Goal: Navigation & Orientation: Understand site structure

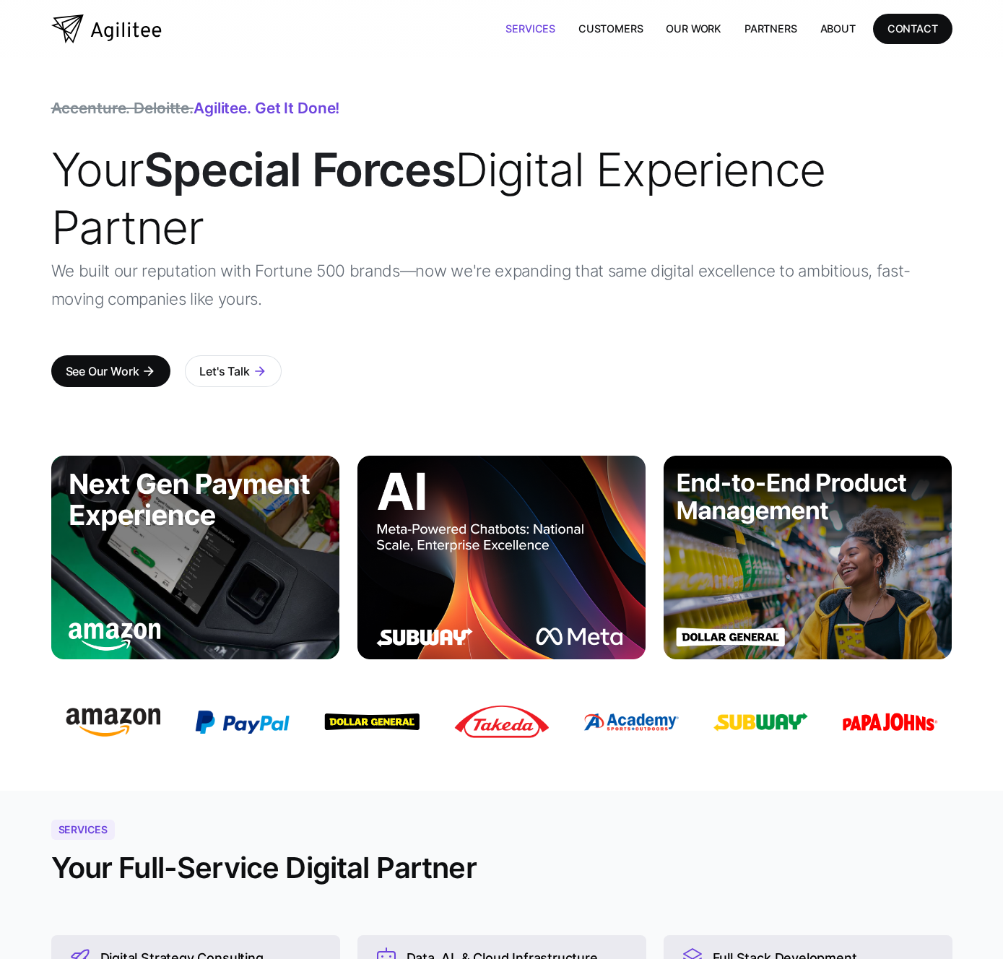
click at [545, 27] on link "Services" at bounding box center [530, 29] width 73 height 30
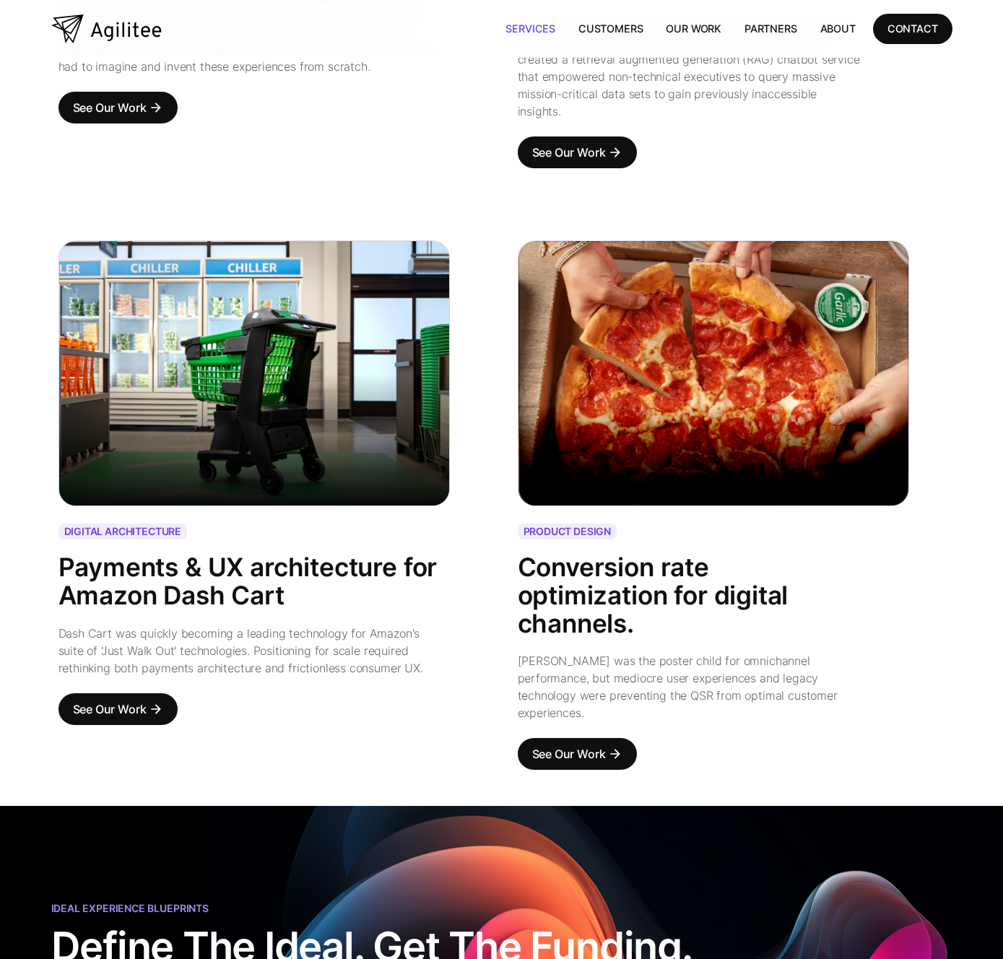
scroll to position [1568, 0]
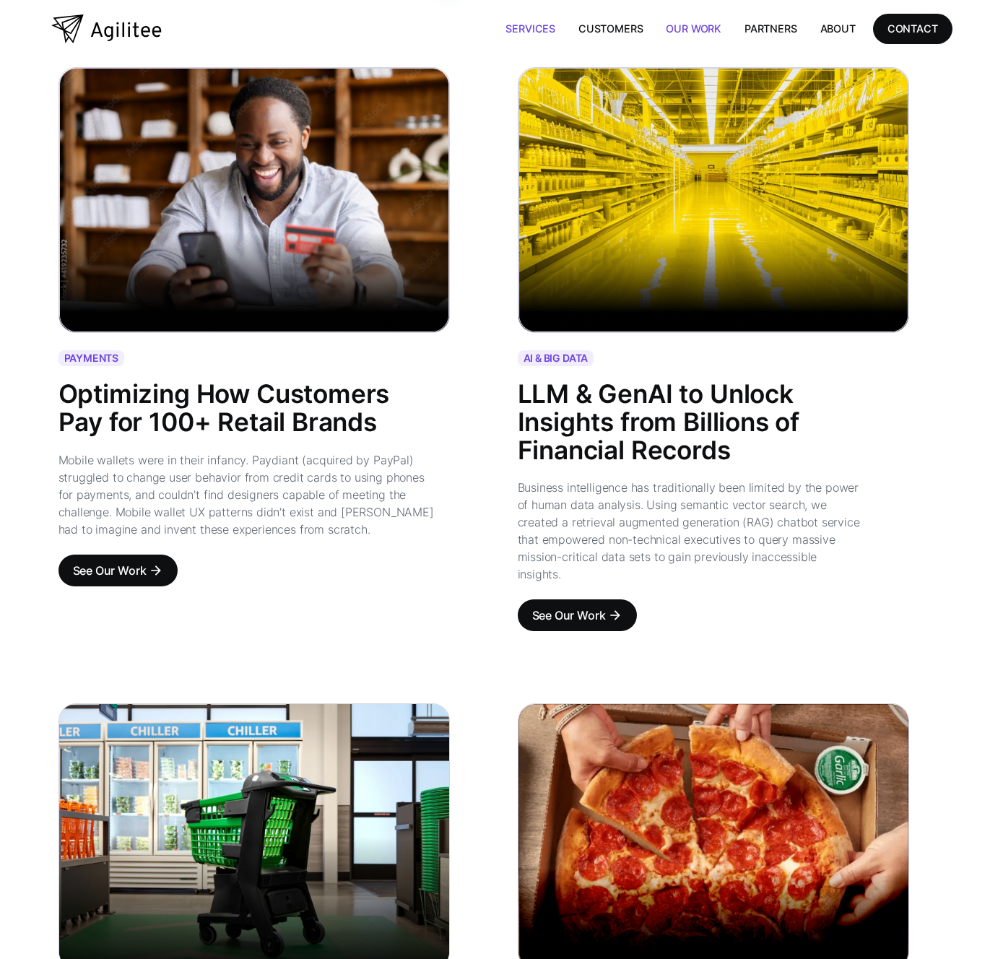
click at [678, 29] on link "Our Work" at bounding box center [693, 29] width 79 height 30
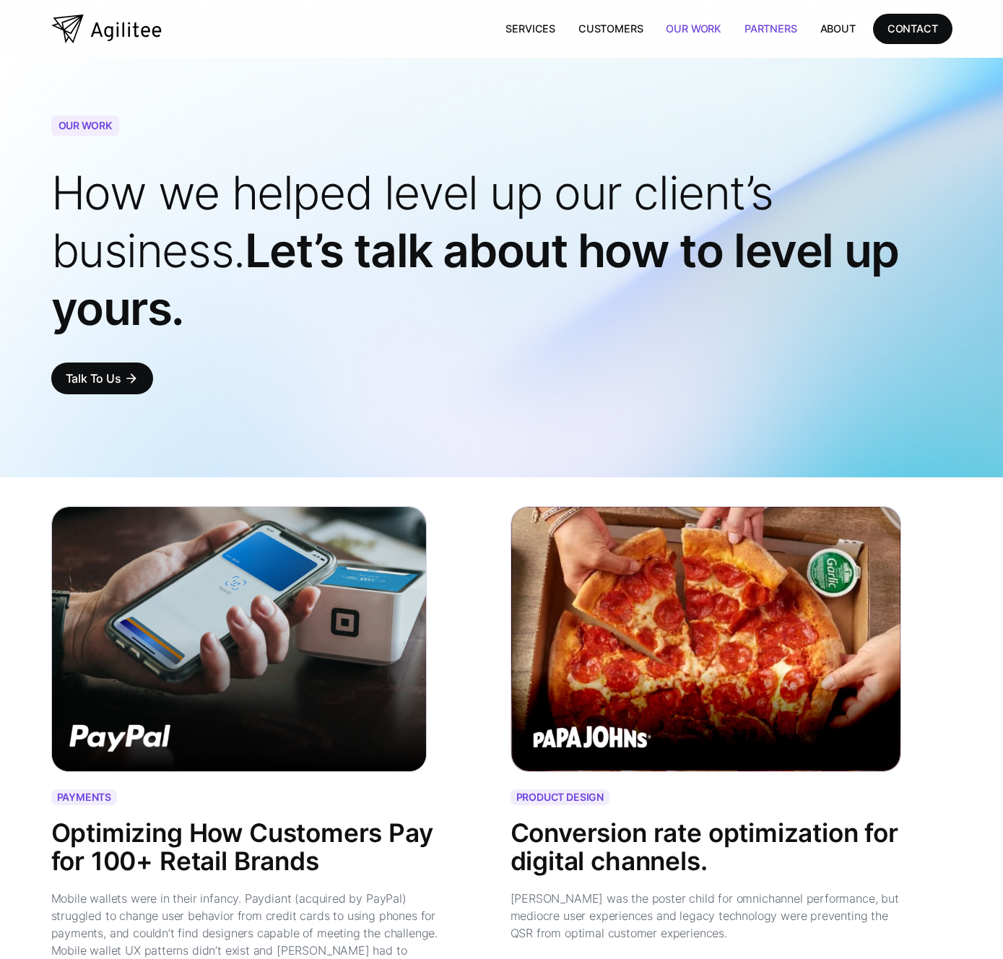
click at [770, 30] on link "Partners" at bounding box center [771, 29] width 76 height 30
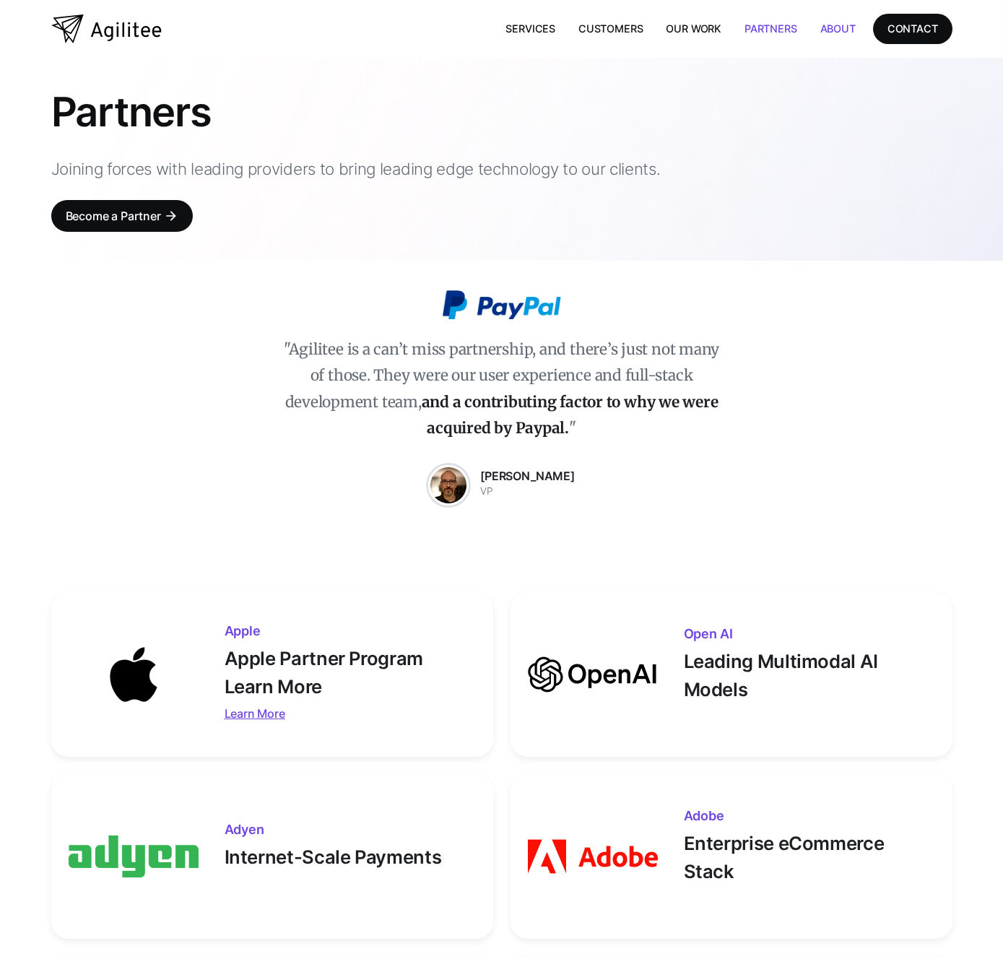
click at [840, 31] on link "About" at bounding box center [838, 29] width 58 height 30
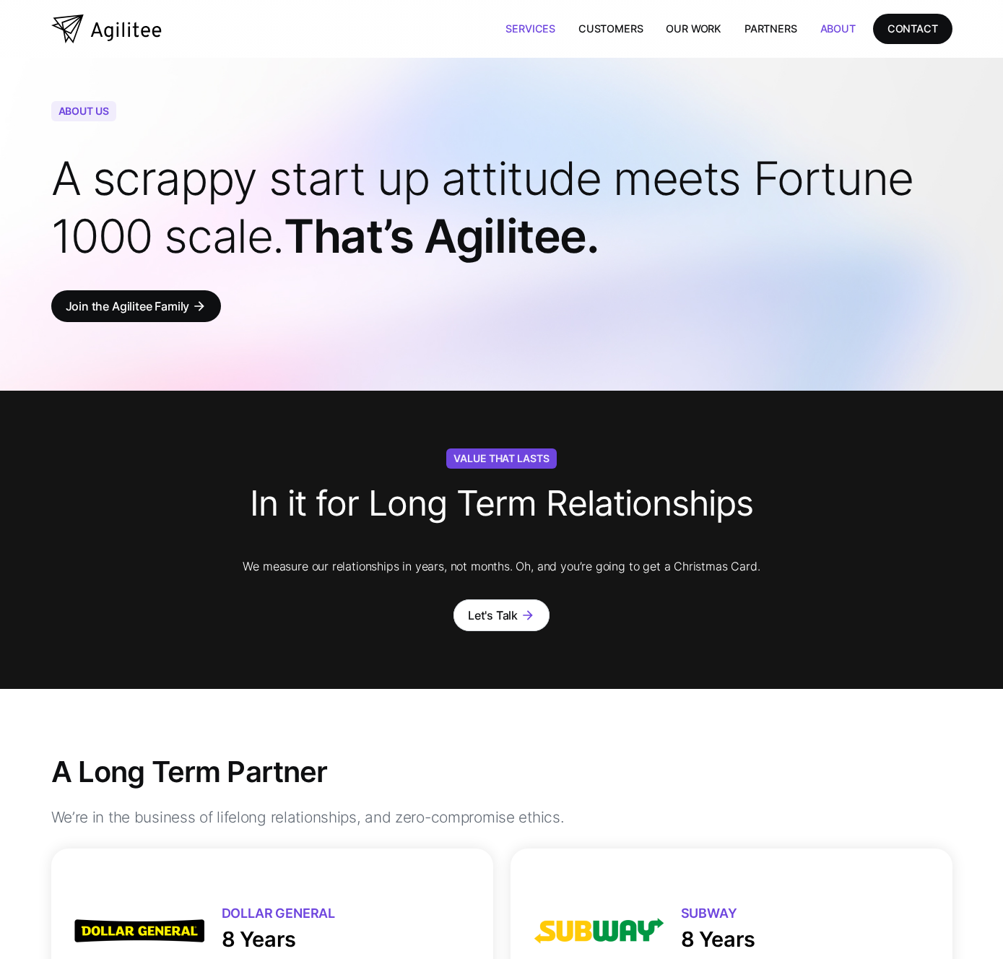
click at [533, 26] on link "Services" at bounding box center [530, 29] width 73 height 30
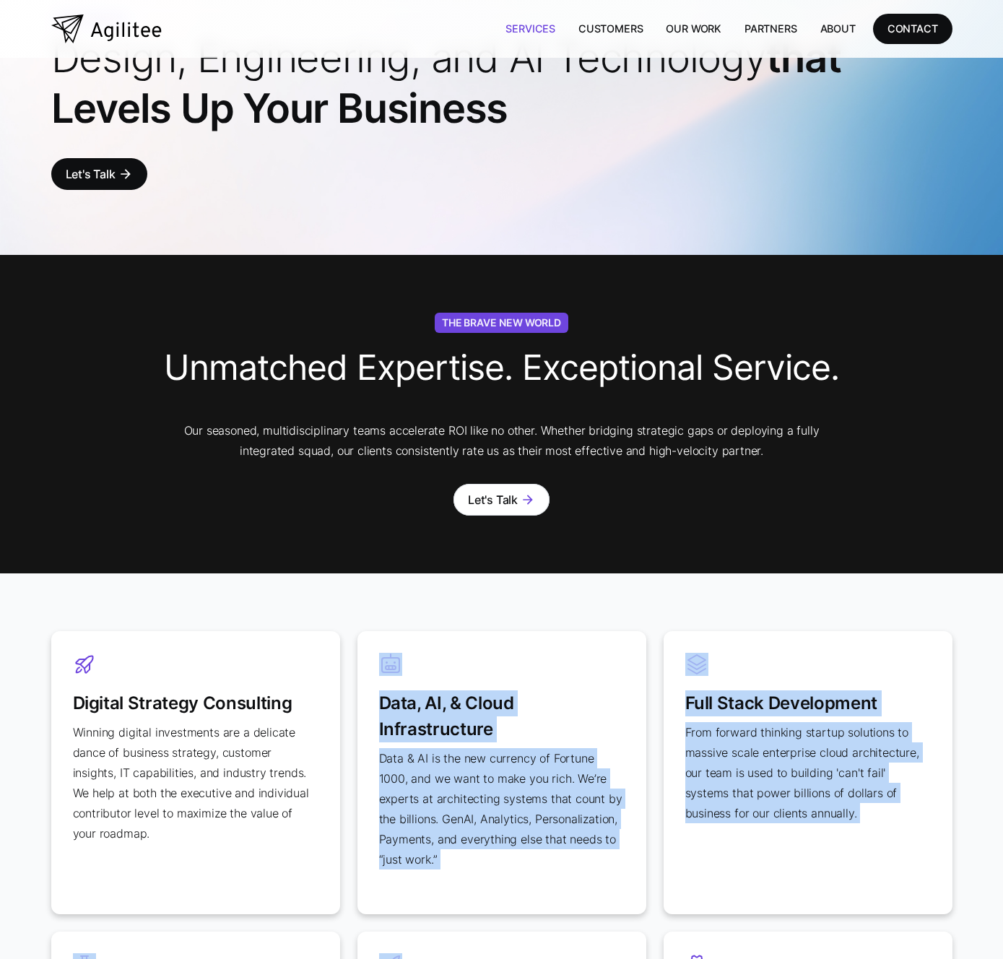
drag, startPoint x: 361, startPoint y: 765, endPoint x: 557, endPoint y: 907, distance: 241.9
click at [566, 958] on div "Digital Strategy Consulting Winning digital investments are a delicate dance of…" at bounding box center [501, 909] width 901 height 557
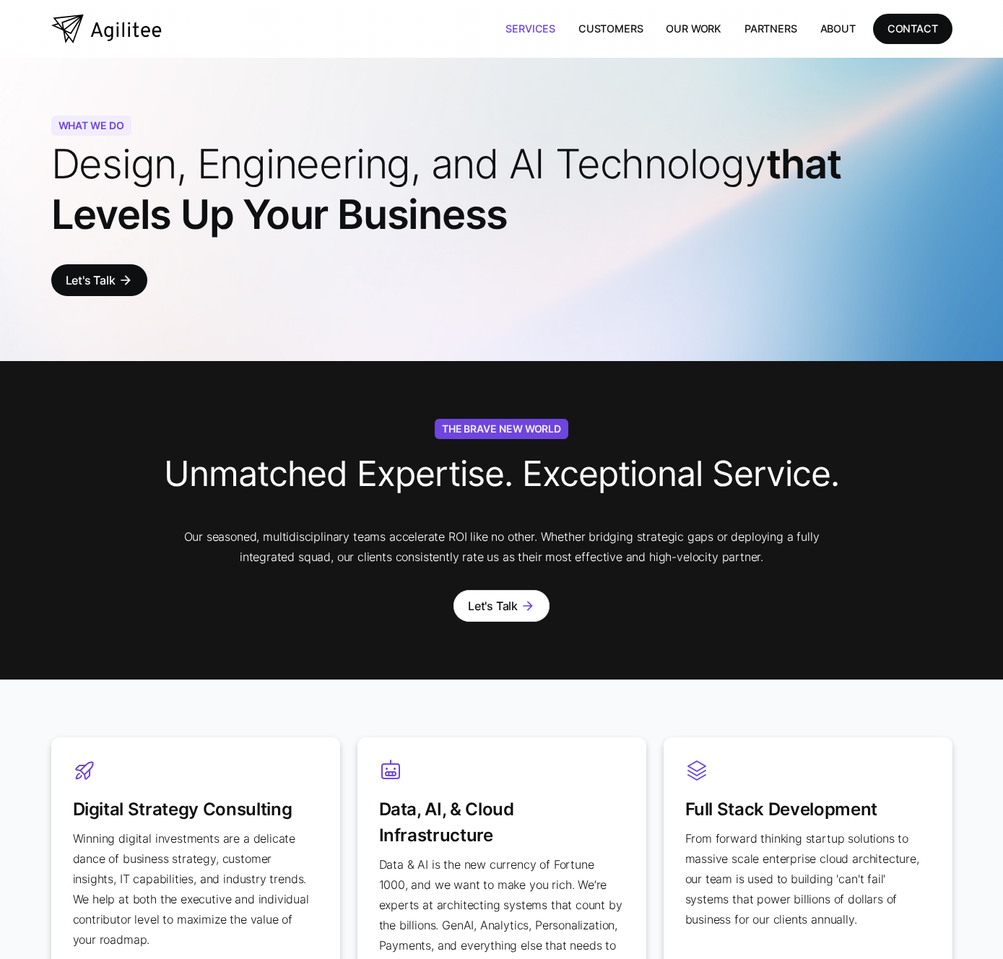
click at [273, 60] on div "WHAT WE DO Design, Engineering, and AI Technology that Levels Up Your Business …" at bounding box center [501, 209] width 901 height 303
drag, startPoint x: 38, startPoint y: 121, endPoint x: 487, endPoint y: 321, distance: 491.6
click at [486, 322] on div "WHAT WE DO Design, Engineering, and AI Technology that Levels Up Your Business …" at bounding box center [501, 209] width 1003 height 303
click at [543, 295] on div "WHAT WE DO Design, Engineering, and AI Technology that Levels Up Your Business …" at bounding box center [501, 209] width 901 height 303
click at [120, 37] on img "home" at bounding box center [106, 28] width 110 height 29
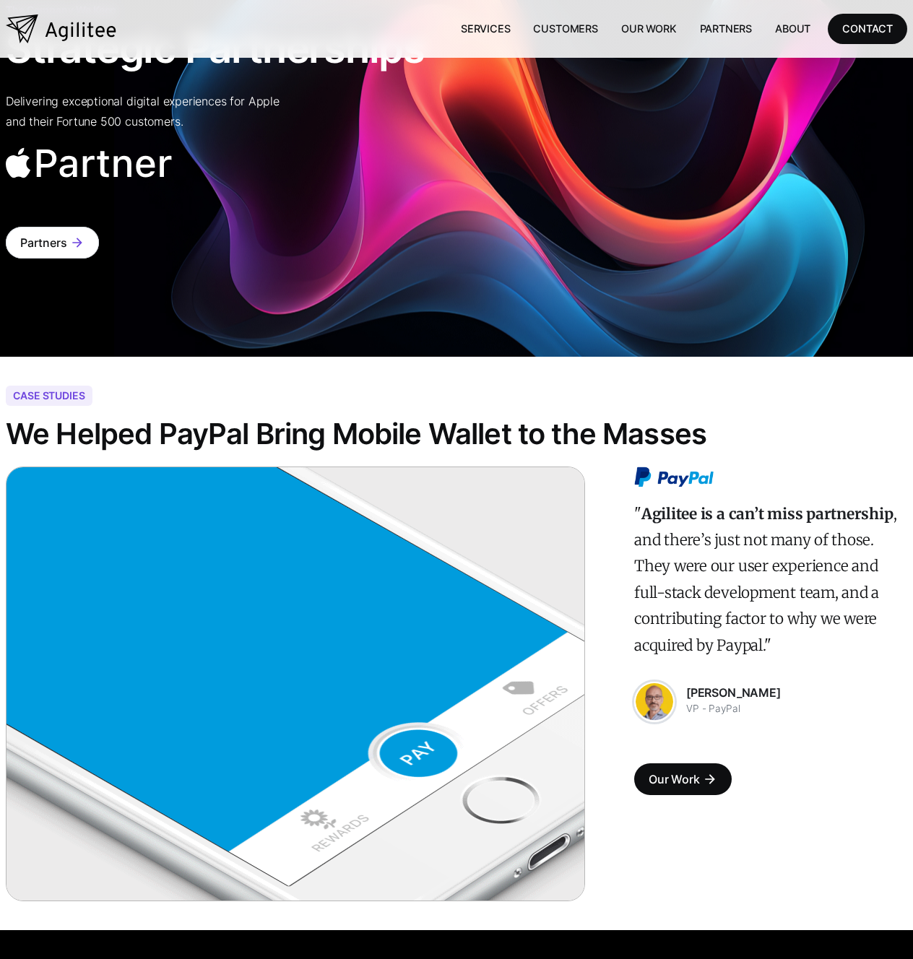
scroll to position [2320, 0]
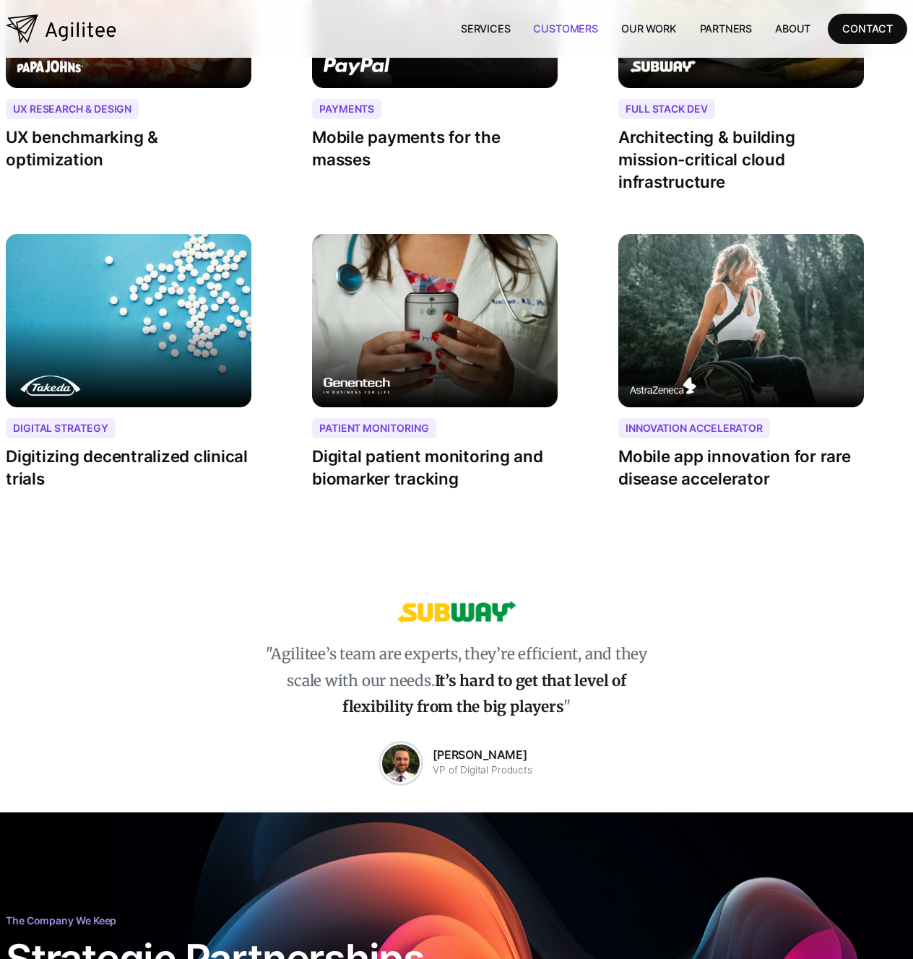
click at [567, 22] on link "Customers" at bounding box center [564, 29] width 87 height 30
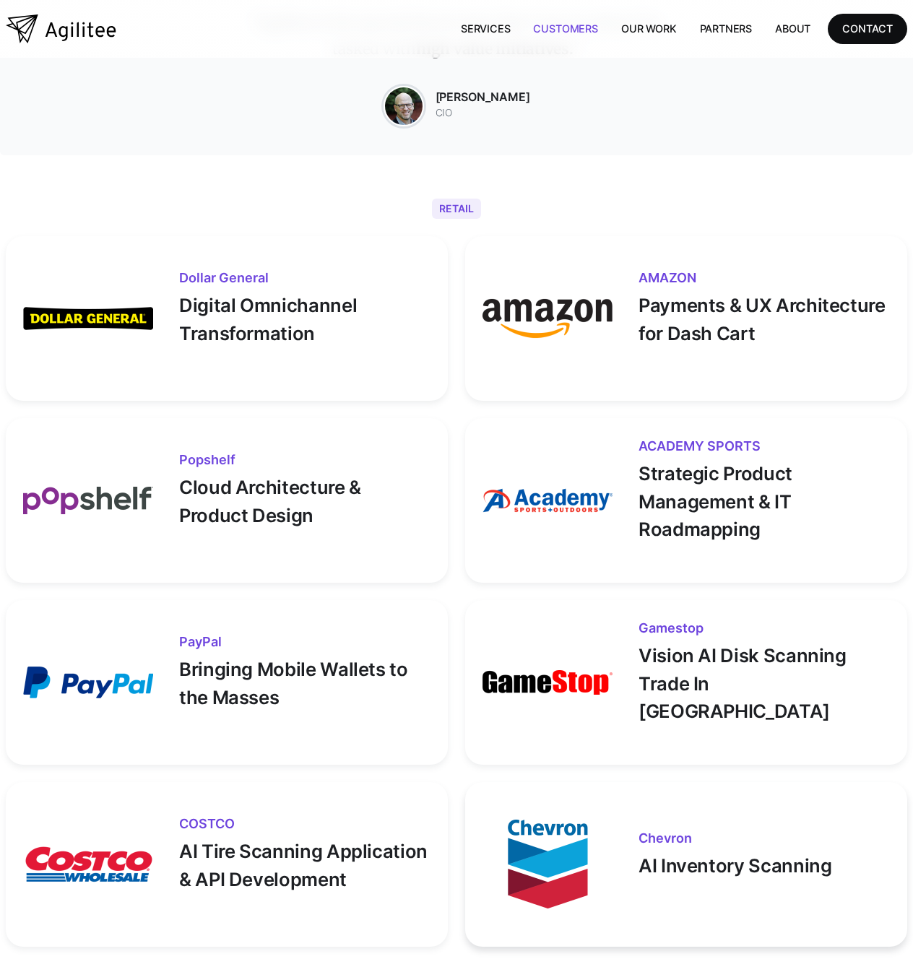
scroll to position [879, 0]
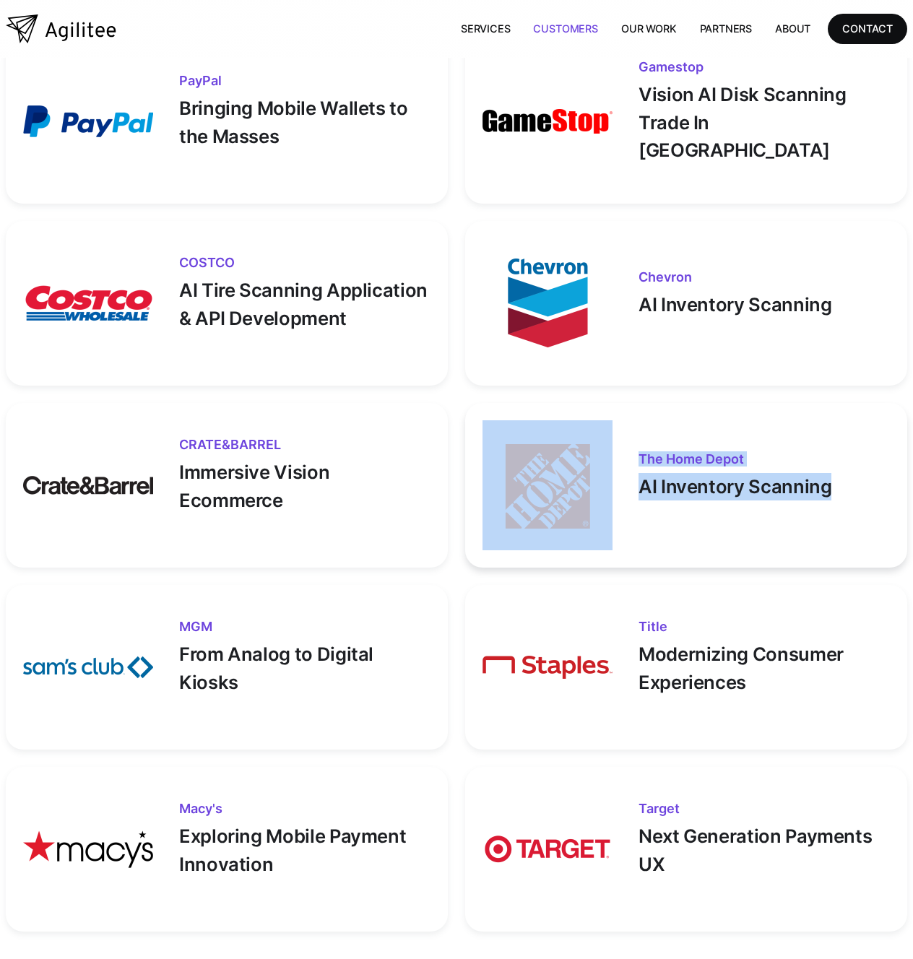
drag, startPoint x: 515, startPoint y: 414, endPoint x: 796, endPoint y: 528, distance: 302.8
click at [797, 528] on div "The Home depot AI Inventory Scanning" at bounding box center [686, 485] width 442 height 165
click at [796, 527] on div "The Home depot AI Inventory Scanning" at bounding box center [686, 485] width 442 height 165
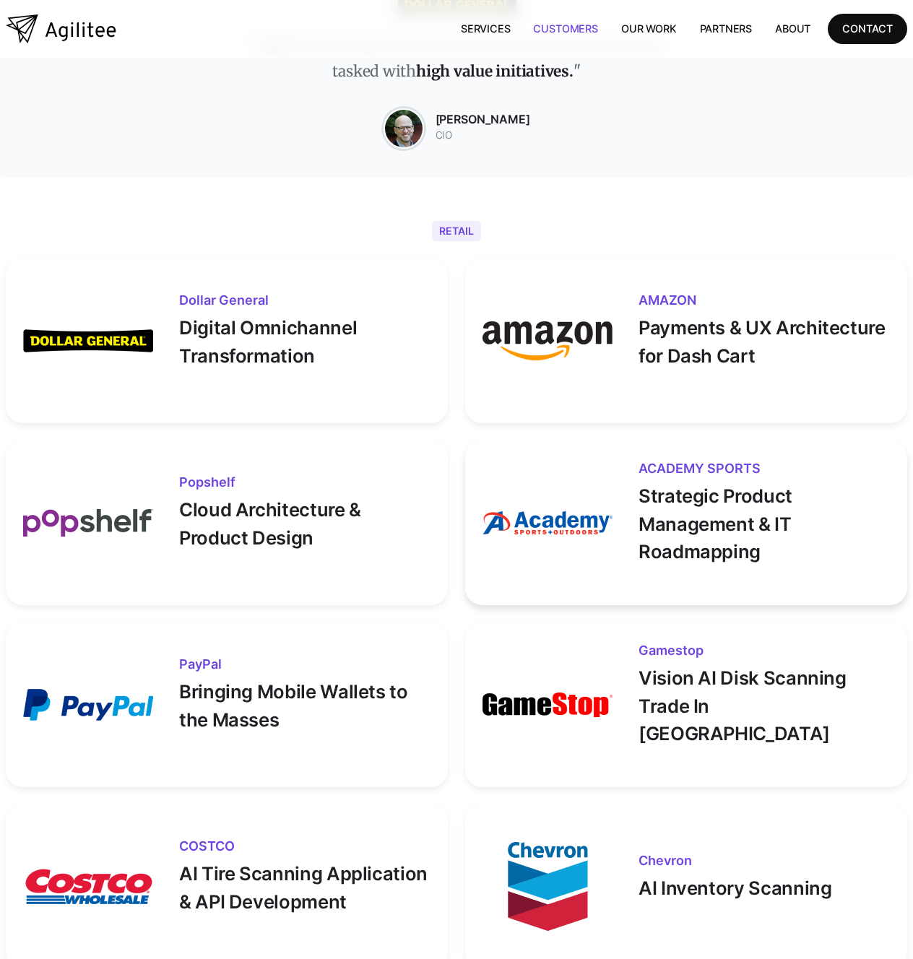
scroll to position [0, 0]
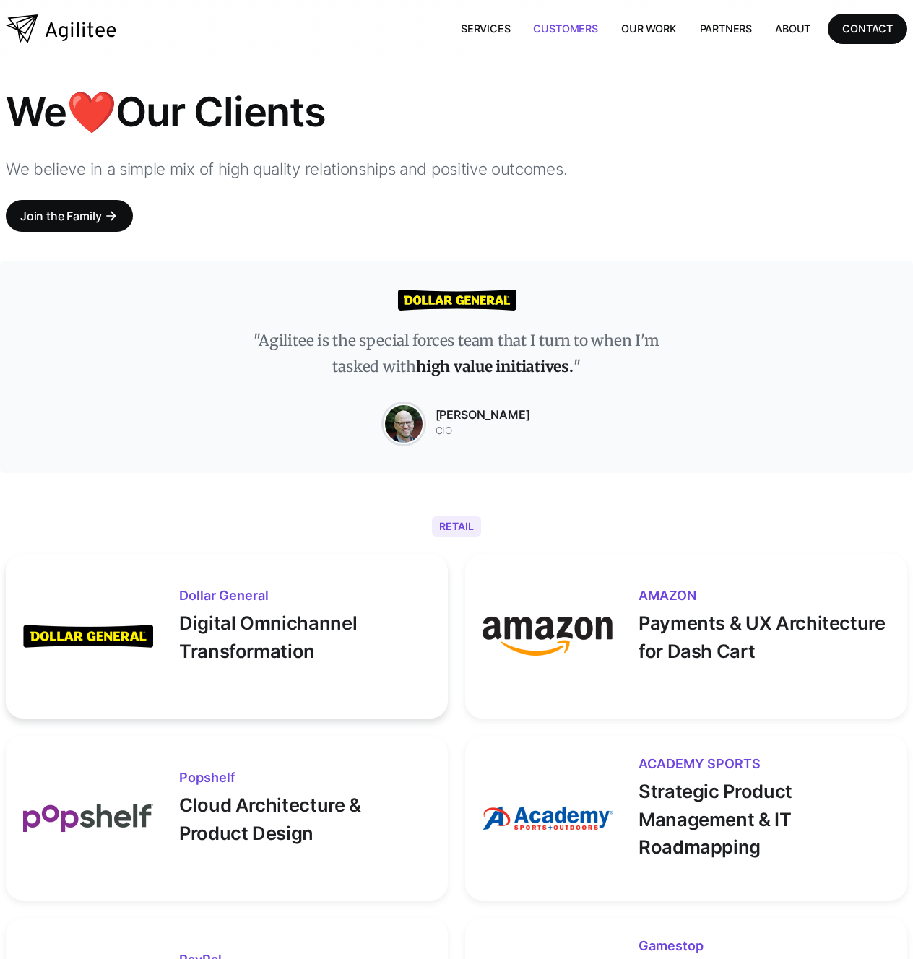
click at [80, 634] on img at bounding box center [88, 636] width 130 height 130
click at [661, 21] on link "Our Work" at bounding box center [648, 29] width 79 height 30
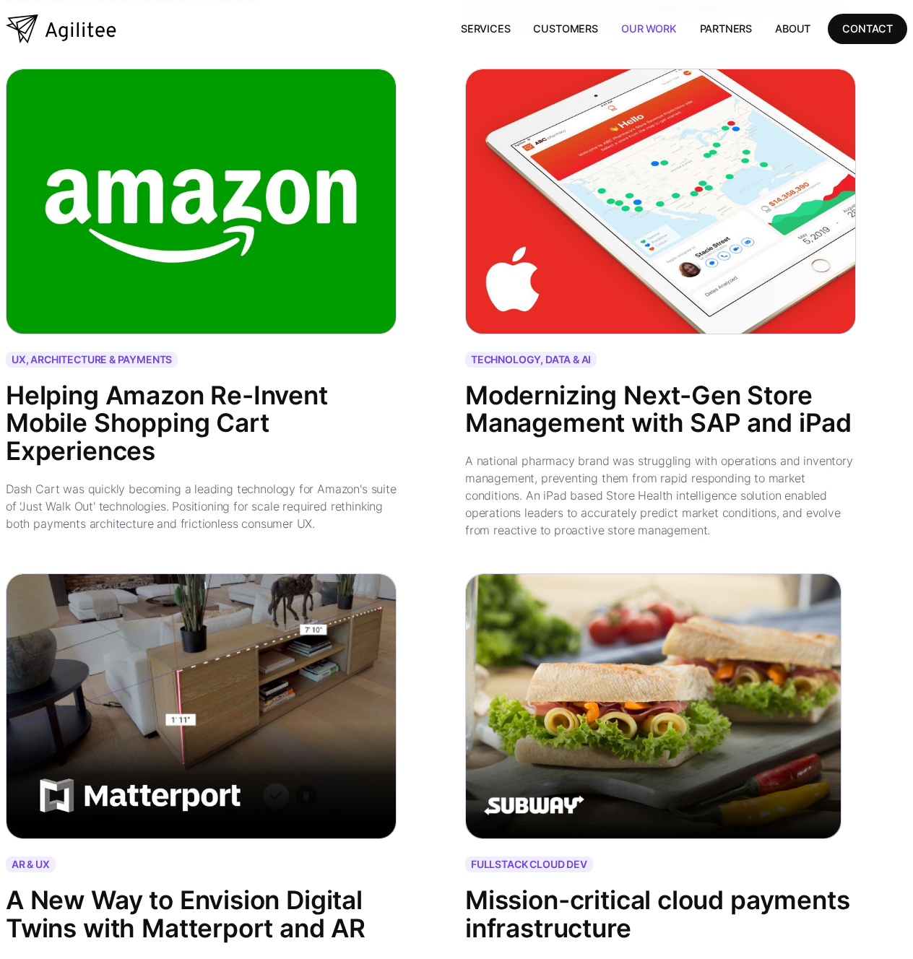
scroll to position [1705, 0]
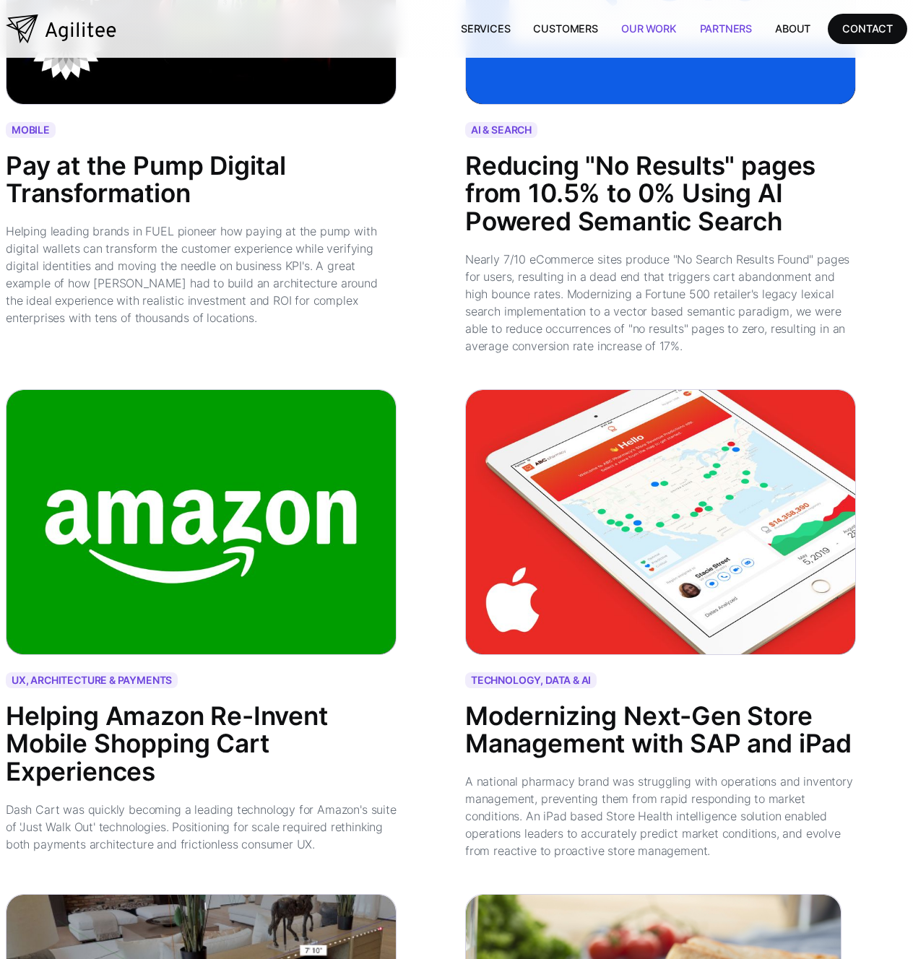
click at [741, 25] on link "Partners" at bounding box center [726, 29] width 76 height 30
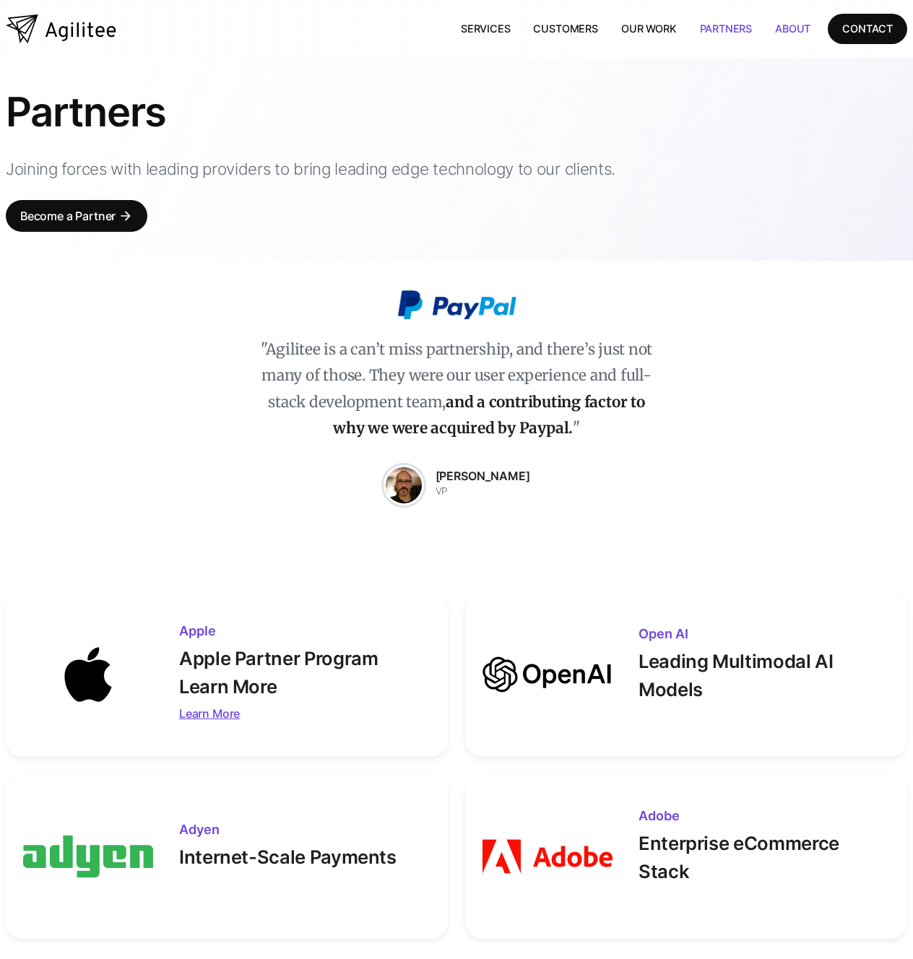
click at [780, 32] on link "About" at bounding box center [792, 29] width 58 height 30
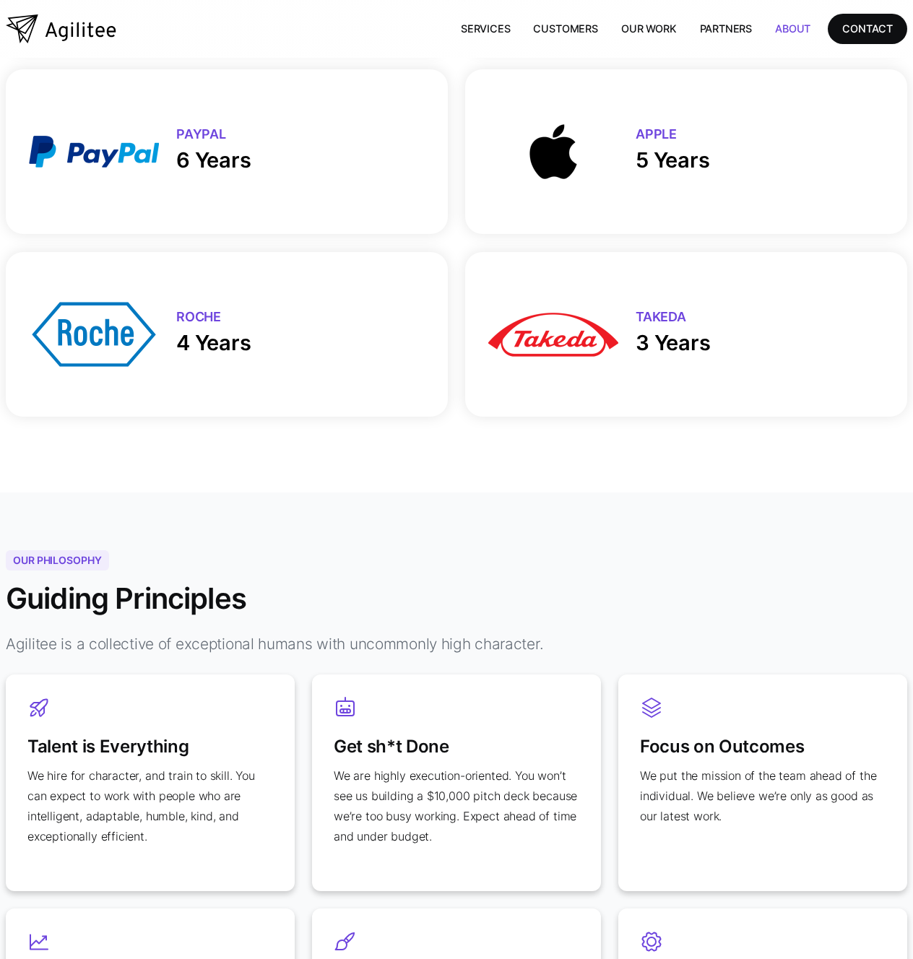
scroll to position [552, 0]
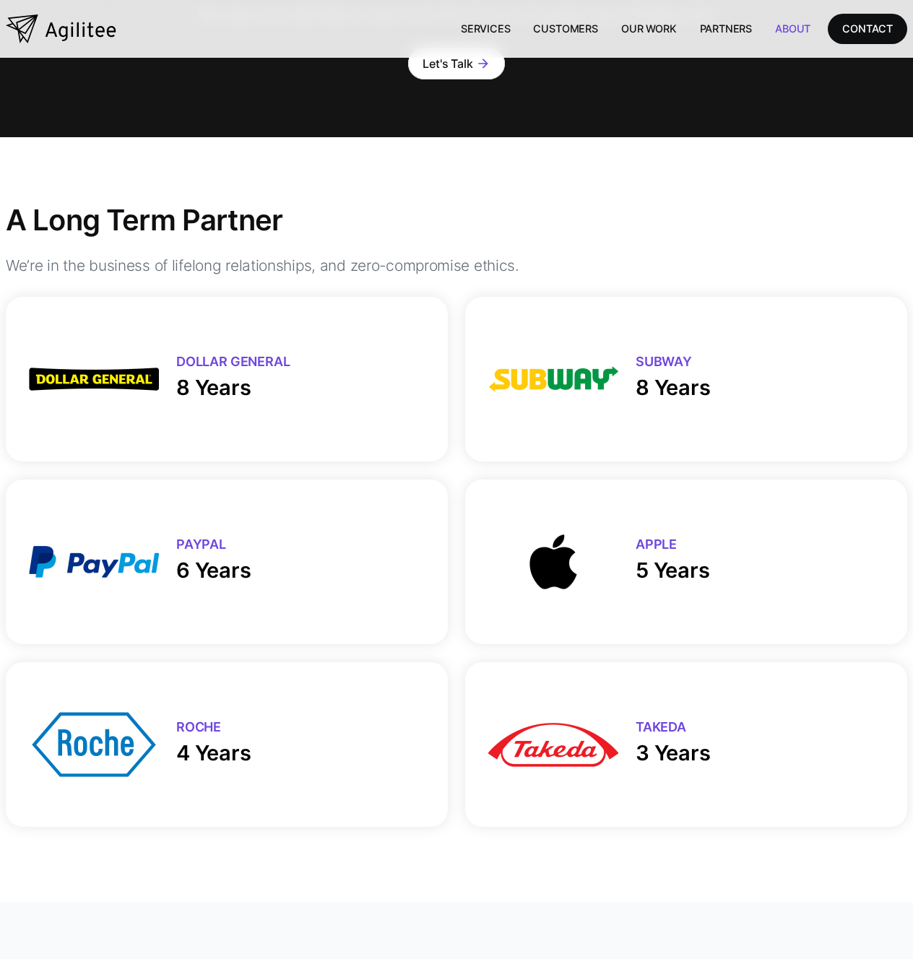
click at [69, 22] on img "home" at bounding box center [61, 28] width 110 height 29
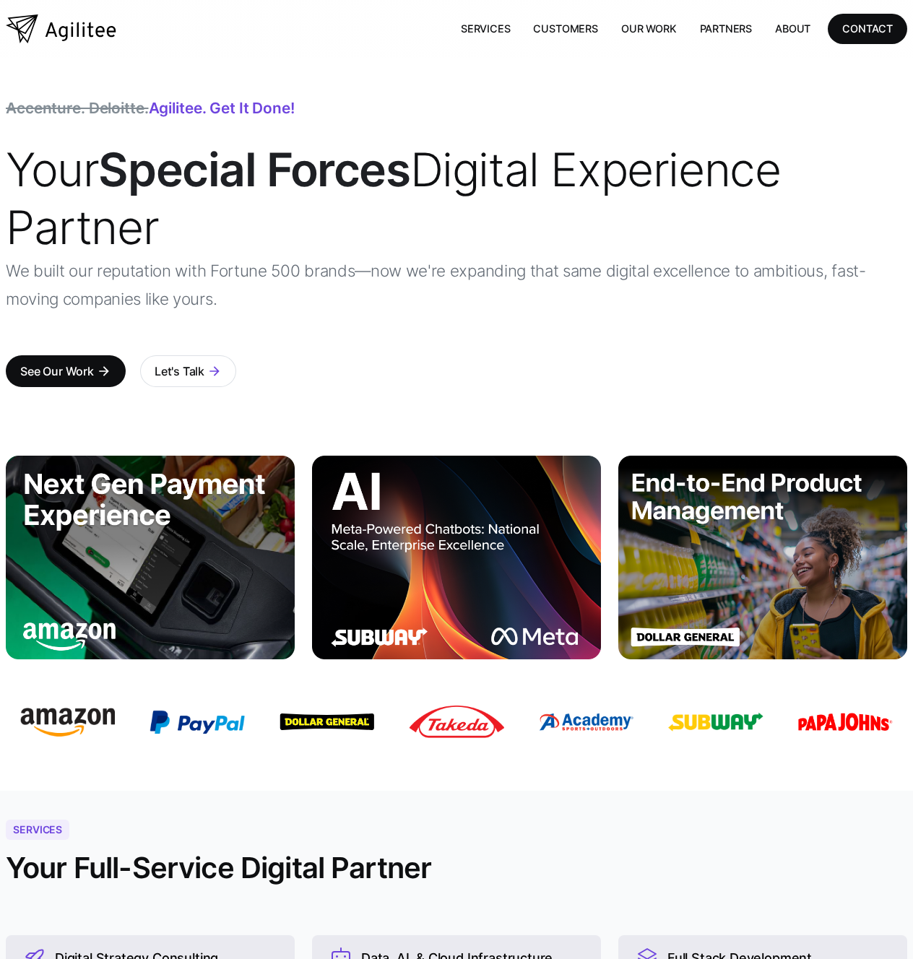
scroll to position [659, 0]
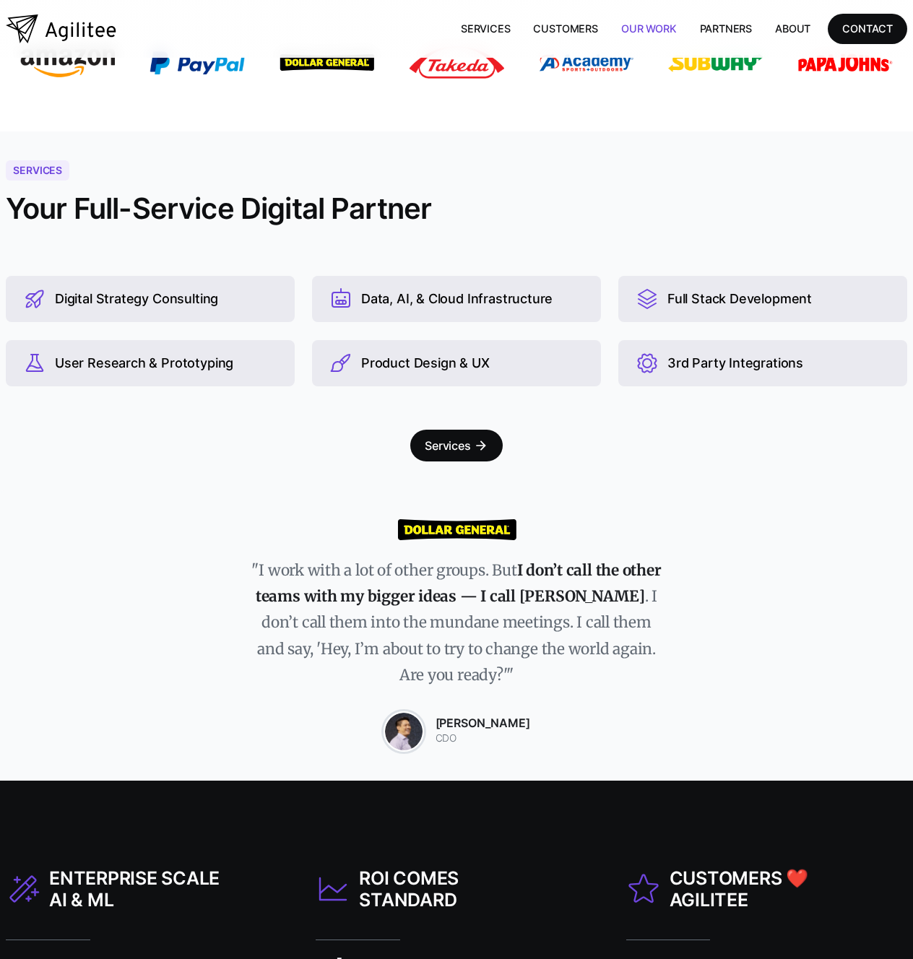
click at [665, 22] on link "Our Work" at bounding box center [648, 29] width 79 height 30
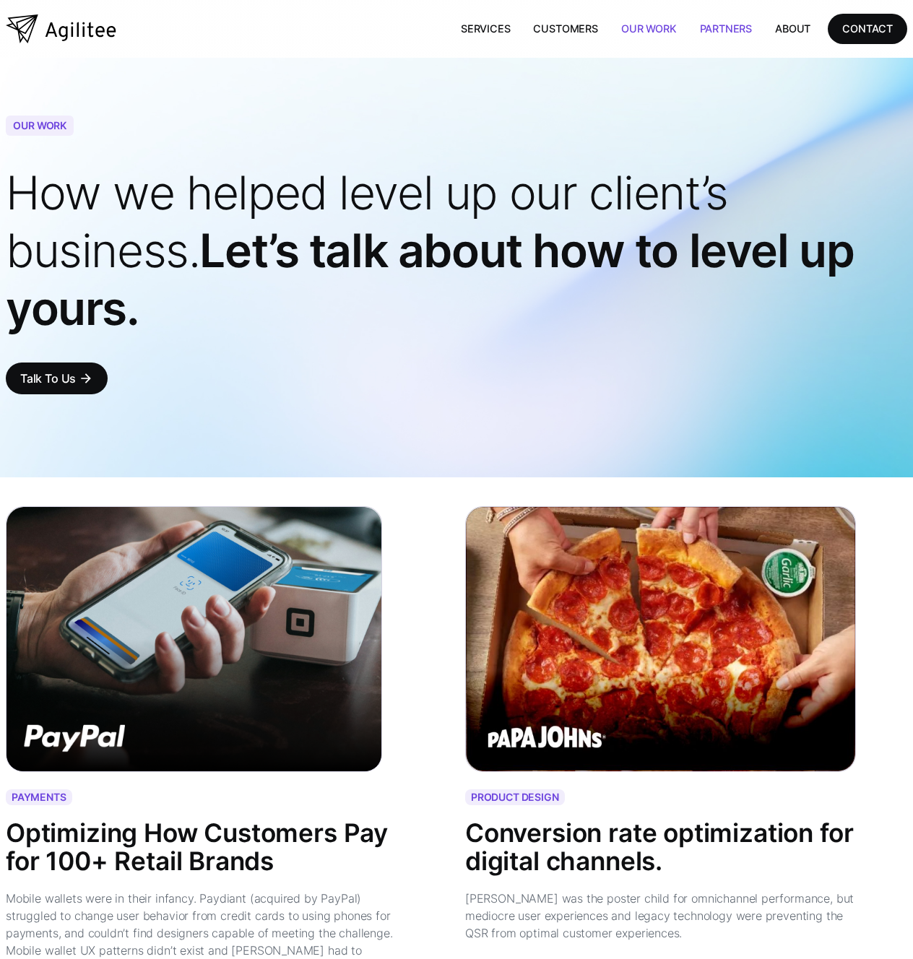
click at [741, 29] on link "Partners" at bounding box center [726, 29] width 76 height 30
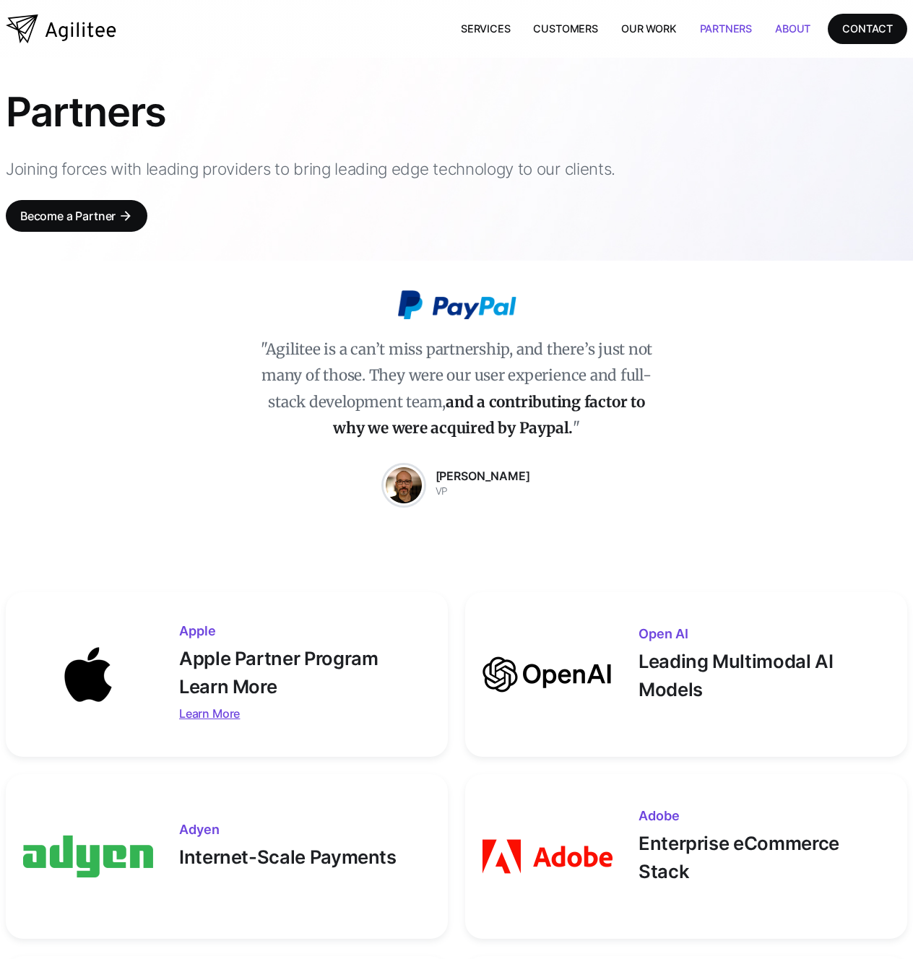
click at [795, 30] on link "About" at bounding box center [792, 29] width 58 height 30
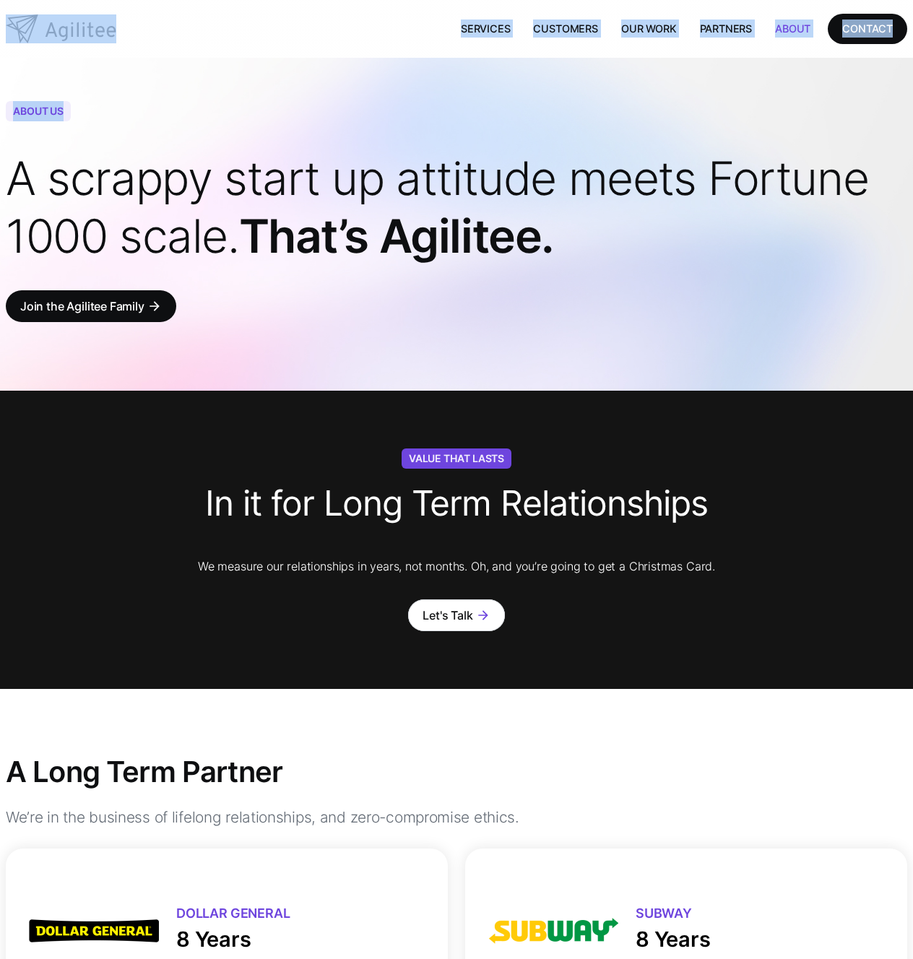
drag, startPoint x: 318, startPoint y: 45, endPoint x: 724, endPoint y: 98, distance: 409.2
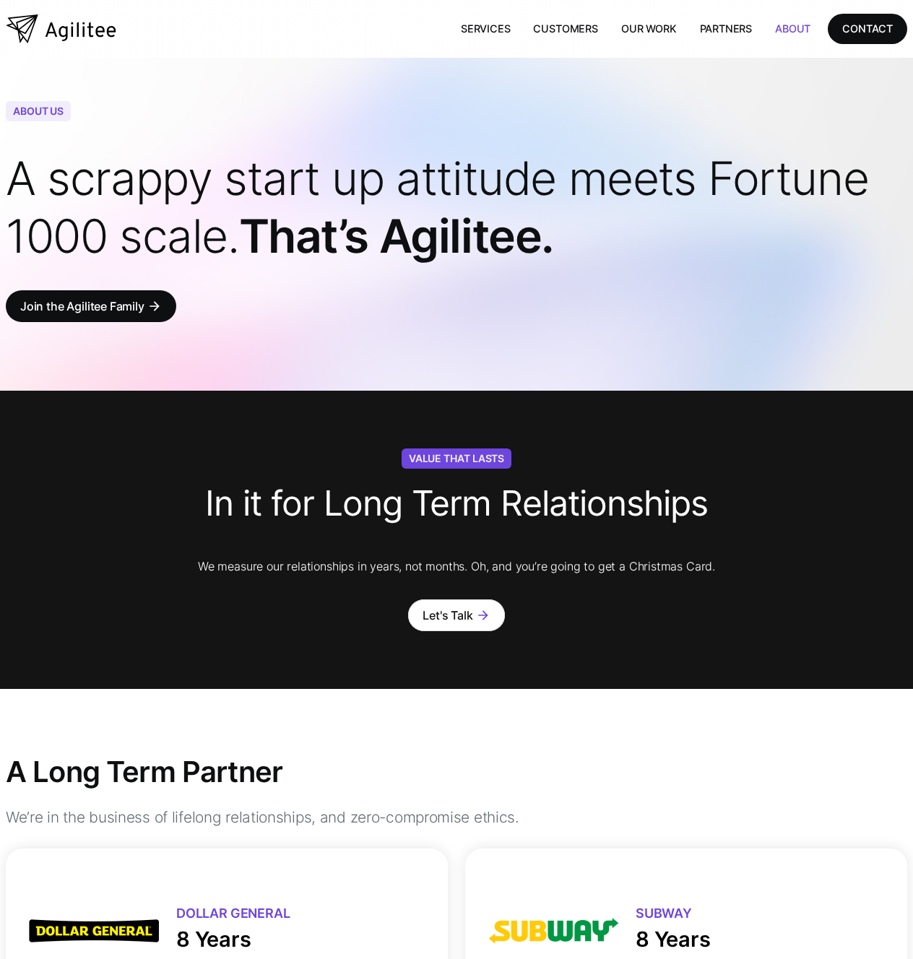
click at [360, 27] on div "Link 1 Link 1 Link 1 Link 1 Services Customers Our Work Partners About CONTACT" at bounding box center [456, 29] width 901 height 58
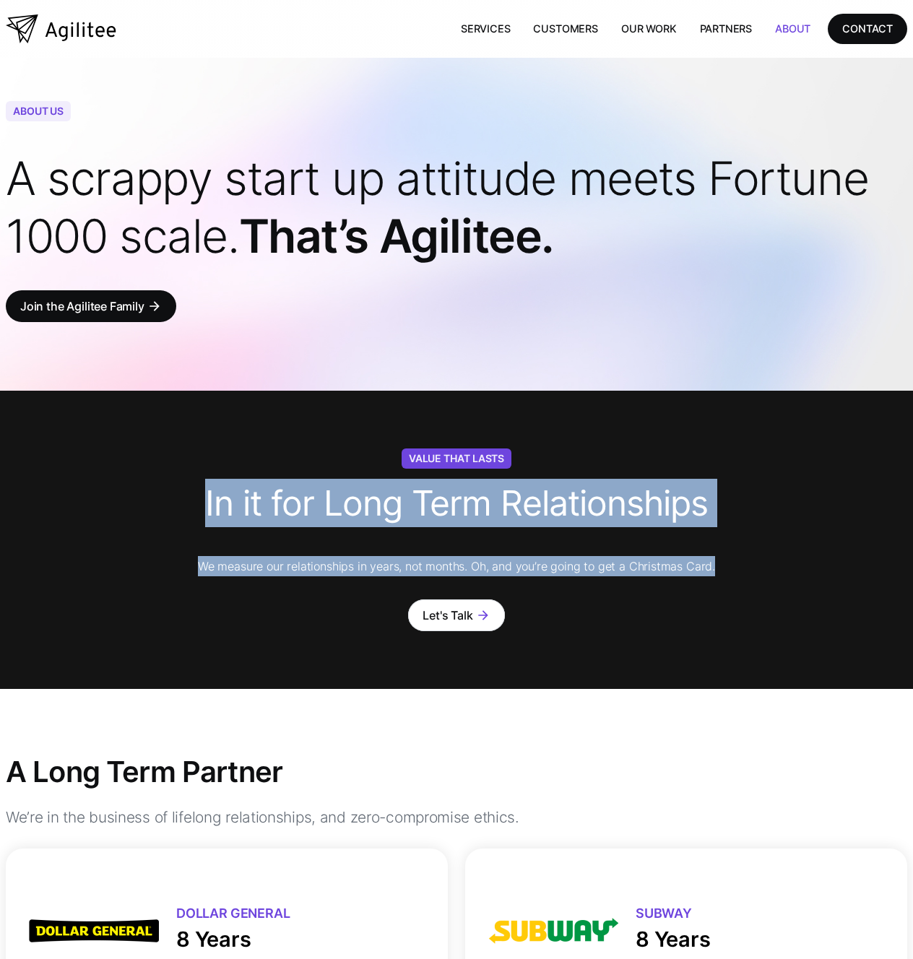
drag, startPoint x: 352, startPoint y: 409, endPoint x: 640, endPoint y: 636, distance: 366.0
click at [642, 645] on div "Value That Lasts In it for Long Term Relationships We measure our relationships…" at bounding box center [456, 540] width 901 height 298
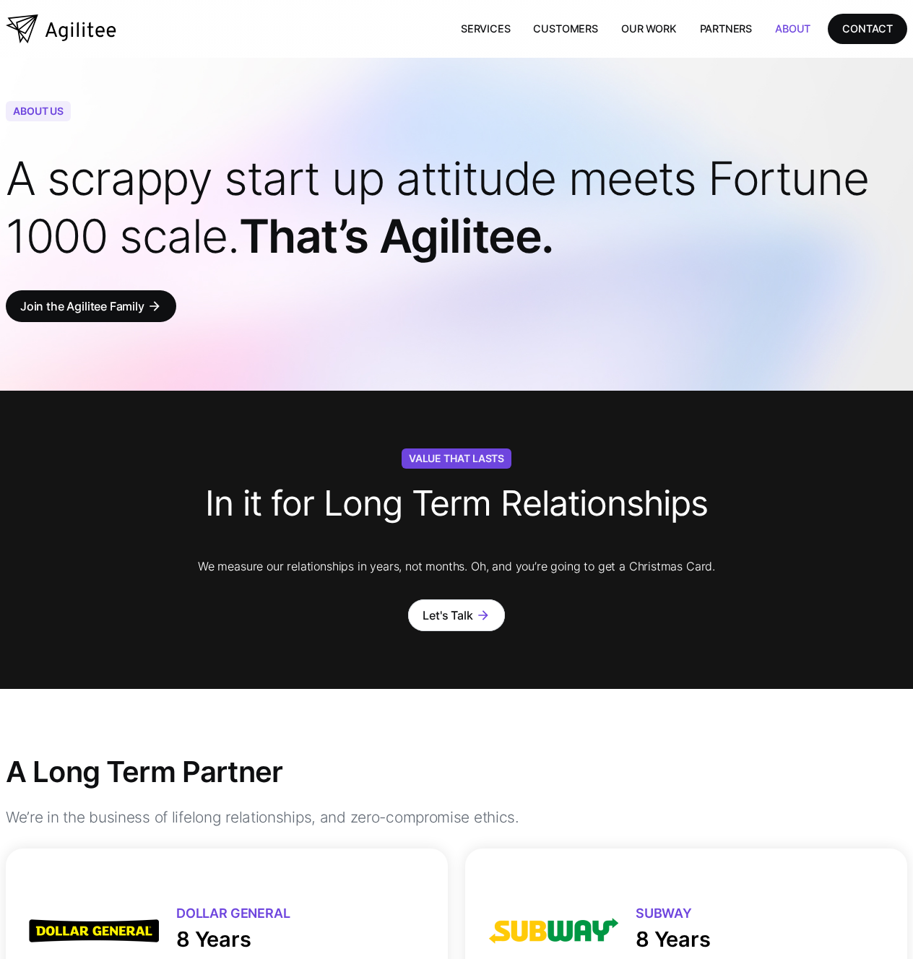
click at [641, 633] on div "Value That Lasts In it for Long Term Relationships We measure our relationships…" at bounding box center [456, 540] width 901 height 298
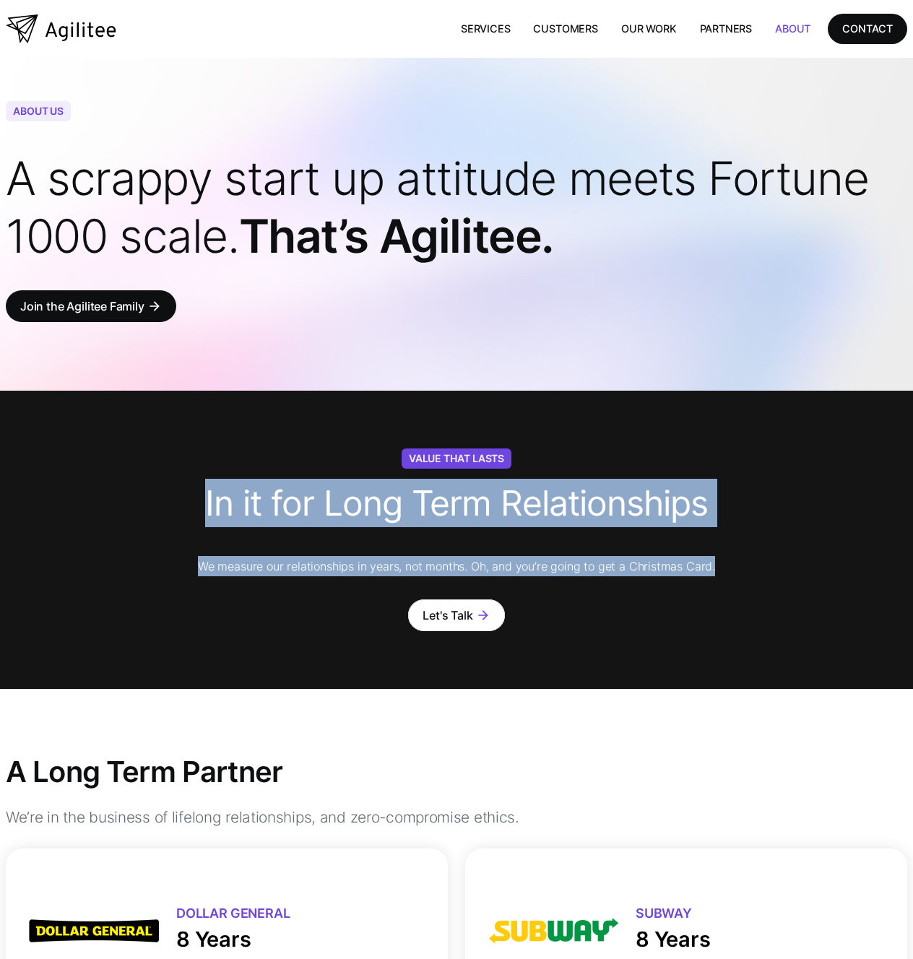
drag, startPoint x: 627, startPoint y: 619, endPoint x: 273, endPoint y: 441, distance: 396.8
click at [273, 441] on div "Value That Lasts In it for Long Term Relationships We measure our relationships…" at bounding box center [456, 540] width 901 height 298
click at [271, 450] on div "Value That Lasts In it for Long Term Relationships We measure our relationships…" at bounding box center [456, 539] width 901 height 183
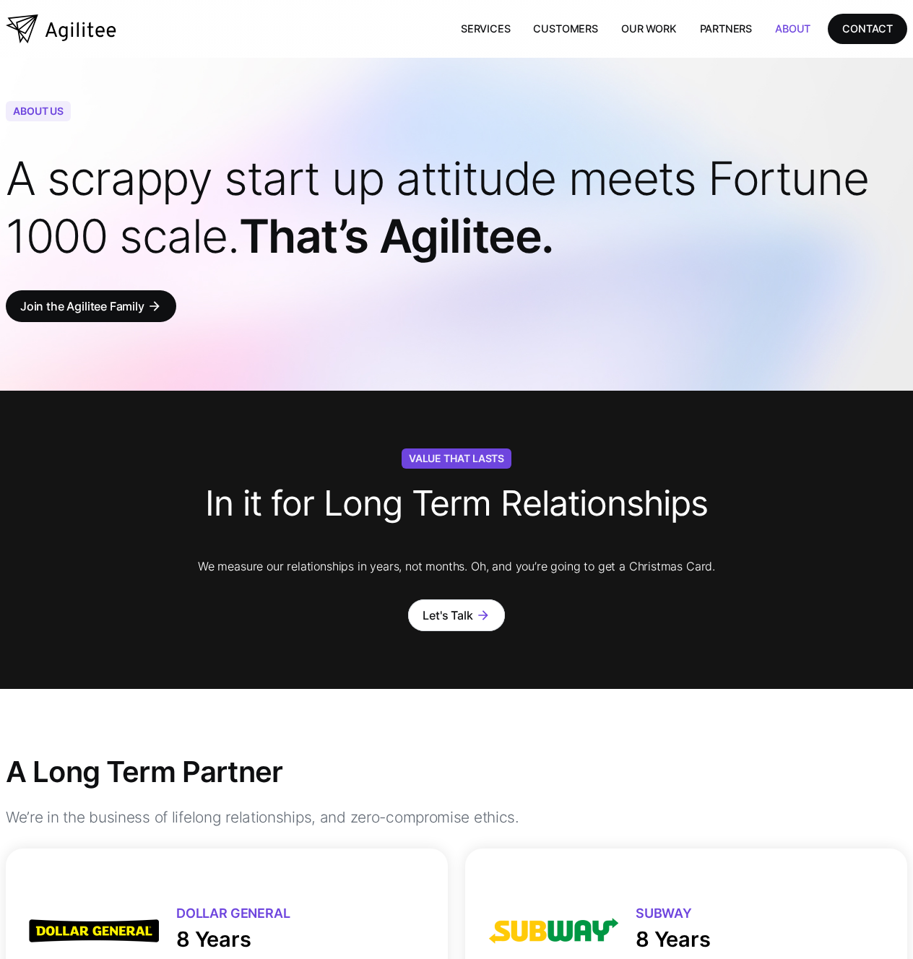
drag, startPoint x: 269, startPoint y: 448, endPoint x: 383, endPoint y: 474, distance: 117.9
click at [384, 474] on div "Value That Lasts In it for Long Term Relationships We measure our relationships…" at bounding box center [456, 540] width 901 height 298
click at [58, 31] on img "home" at bounding box center [61, 28] width 110 height 29
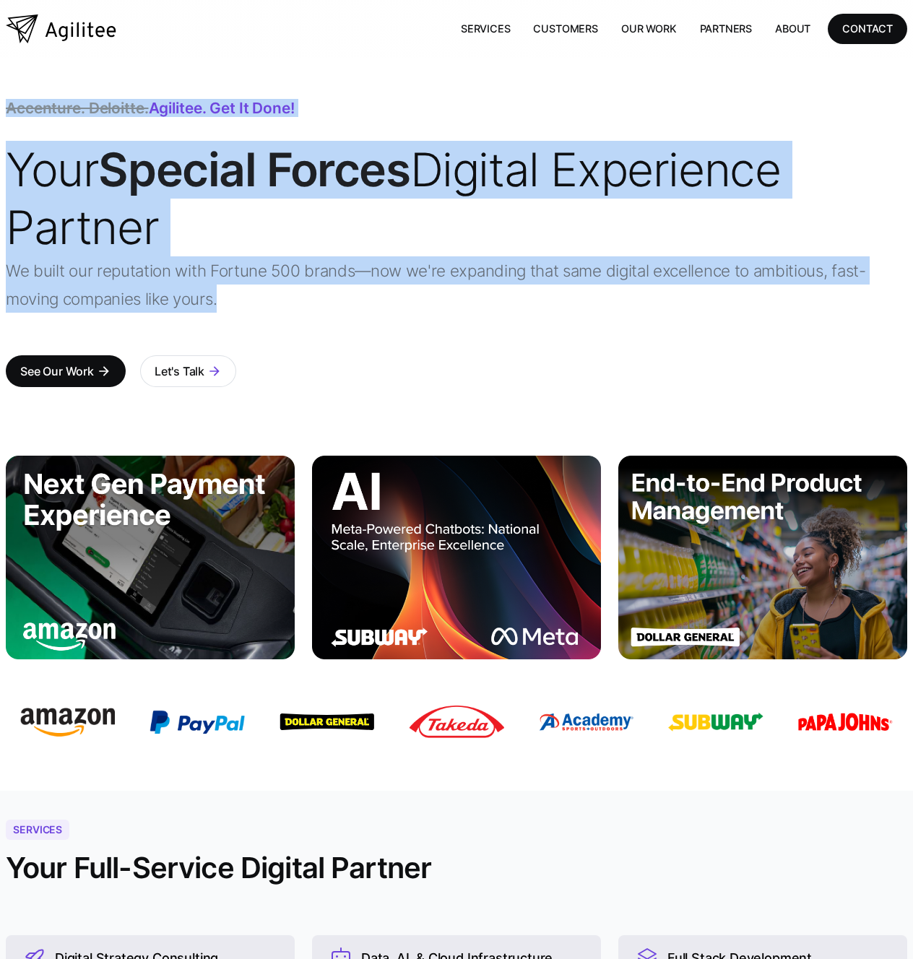
drag, startPoint x: 542, startPoint y: 332, endPoint x: 40, endPoint y: 70, distance: 566.1
click at [40, 70] on div "Accenture. Deloitte. Agilitee. Get it done! Your Special Forces Digital Experie…" at bounding box center [456, 242] width 901 height 369
click at [42, 71] on div "Accenture. Deloitte. Agilitee. Get it done! Your Special Forces Digital Experie…" at bounding box center [456, 242] width 901 height 369
drag, startPoint x: 305, startPoint y: 300, endPoint x: -2, endPoint y: 168, distance: 334.4
click at [0, 168] on html "Link 1 Link 1 Link 1 Link 1 Services Customers Our Work Partners About CONTACT …" at bounding box center [456, 479] width 913 height 959
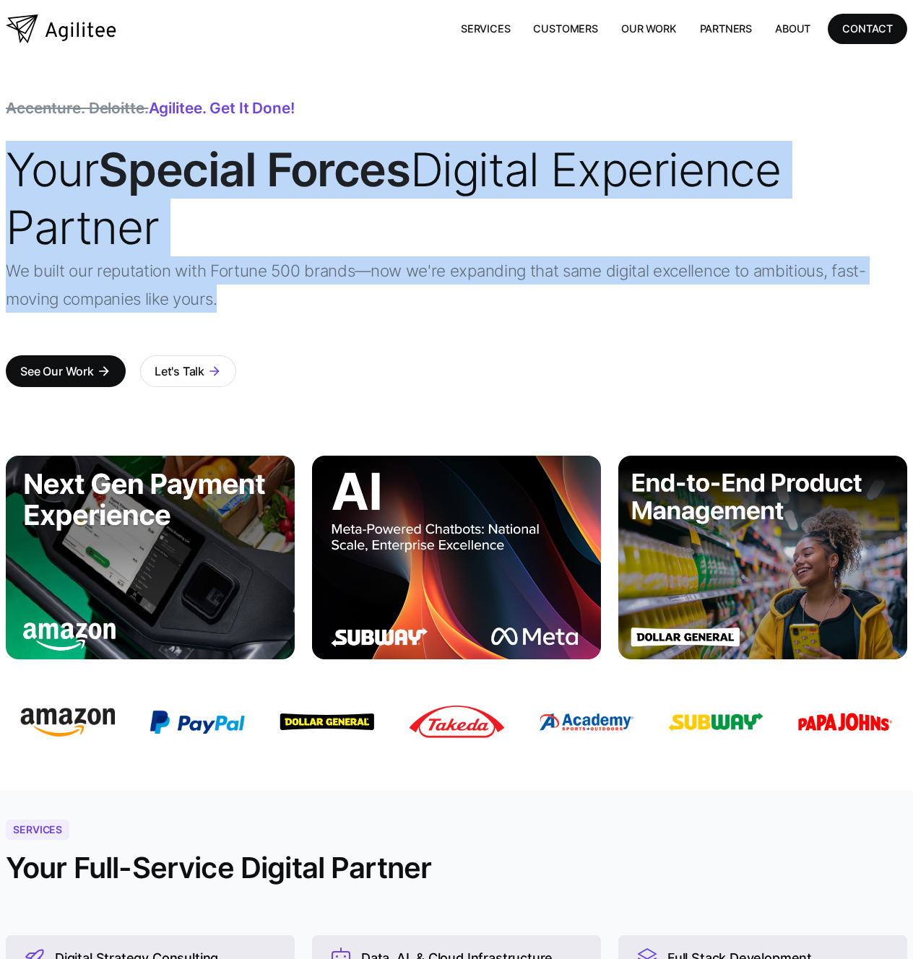
click at [35, 175] on span "Your Special Forces Digital Experience Partner" at bounding box center [393, 197] width 774 height 113
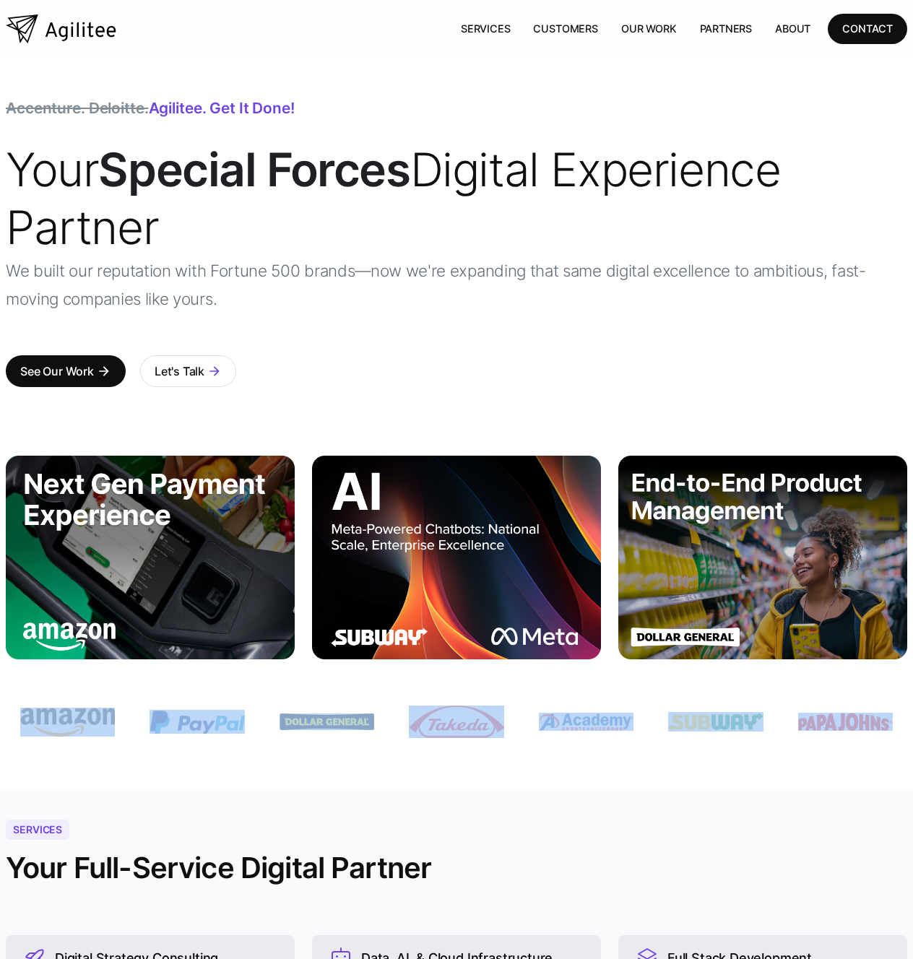
drag, startPoint x: 886, startPoint y: 763, endPoint x: 97, endPoint y: 682, distance: 792.6
click at [103, 682] on div at bounding box center [456, 732] width 901 height 117
drag, startPoint x: 86, startPoint y: 682, endPoint x: 6, endPoint y: 682, distance: 80.1
click at [86, 682] on div at bounding box center [456, 732] width 901 height 117
drag, startPoint x: 15, startPoint y: 681, endPoint x: 861, endPoint y: 766, distance: 849.7
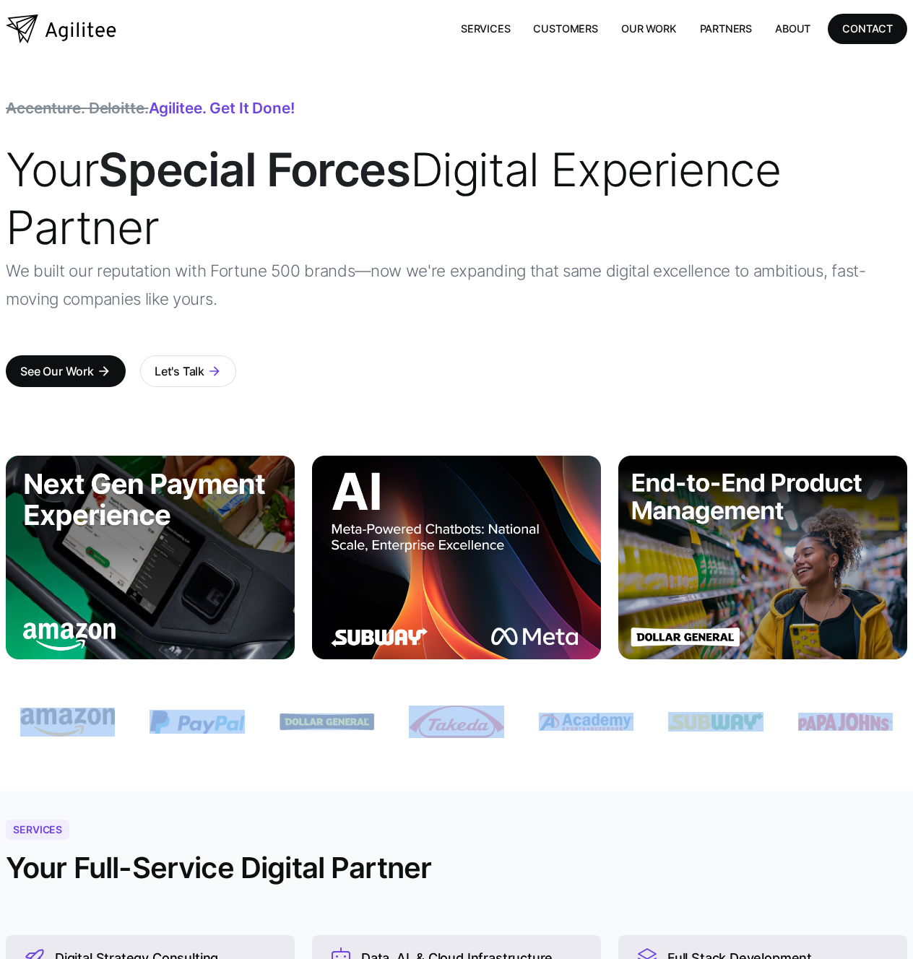
click at [861, 766] on div at bounding box center [456, 732] width 901 height 117
drag, startPoint x: 849, startPoint y: 778, endPoint x: 101, endPoint y: 687, distance: 753.4
click at [104, 690] on div at bounding box center [456, 732] width 901 height 117
click at [97, 686] on div at bounding box center [456, 732] width 901 height 117
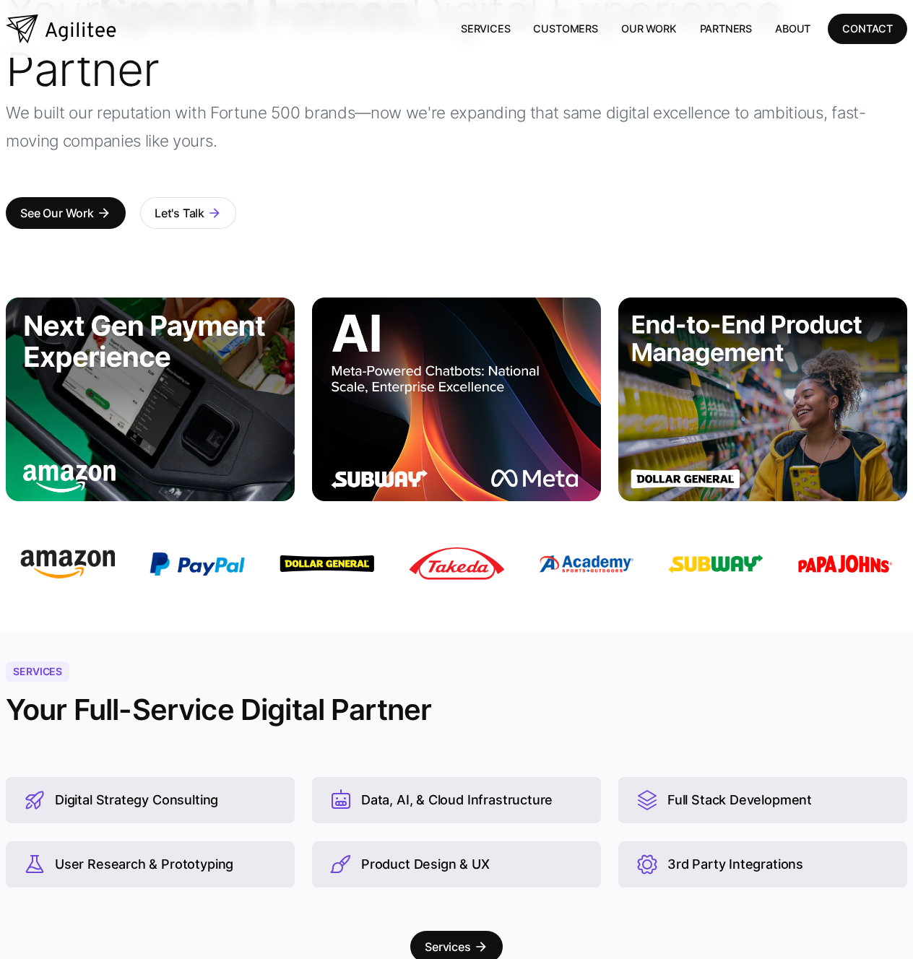
scroll to position [230, 0]
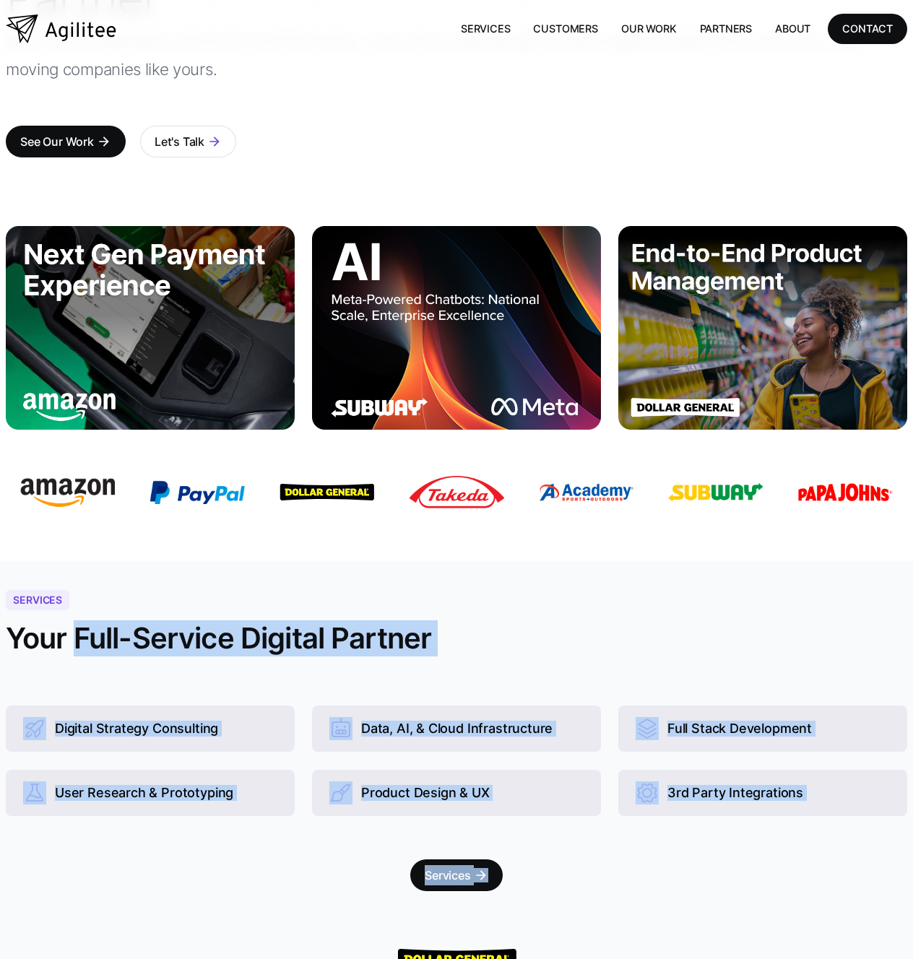
drag, startPoint x: 71, startPoint y: 628, endPoint x: 765, endPoint y: 873, distance: 735.0
click at [766, 876] on div "Services Your Full-Service Digital Partner Digital Strategy Consulting User Res…" at bounding box center [456, 886] width 913 height 650
click at [765, 873] on div "Services arrow_forward" at bounding box center [456, 882] width 913 height 75
drag, startPoint x: 765, startPoint y: 871, endPoint x: 84, endPoint y: 609, distance: 729.5
click at [84, 609] on div "Services Your Full-Service Digital Partner Digital Strategy Consulting User Res…" at bounding box center [456, 886] width 913 height 650
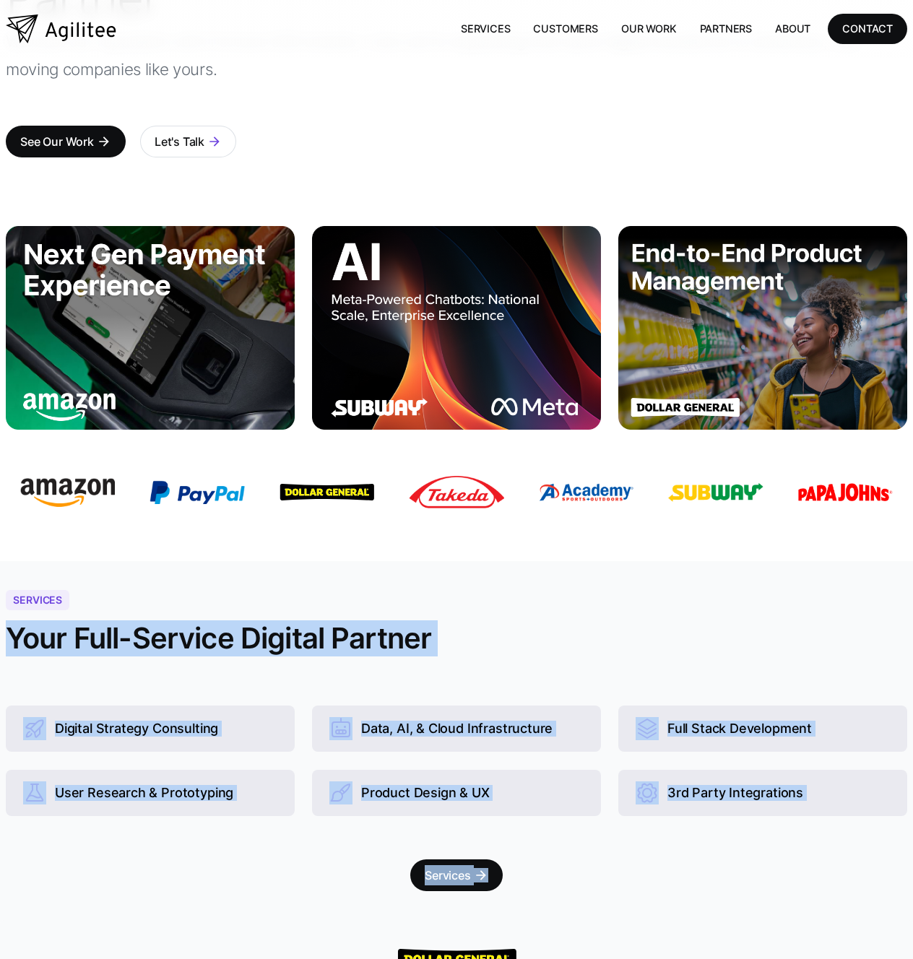
click at [83, 609] on div "Services Your Full-Service Digital Partner" at bounding box center [456, 630] width 901 height 81
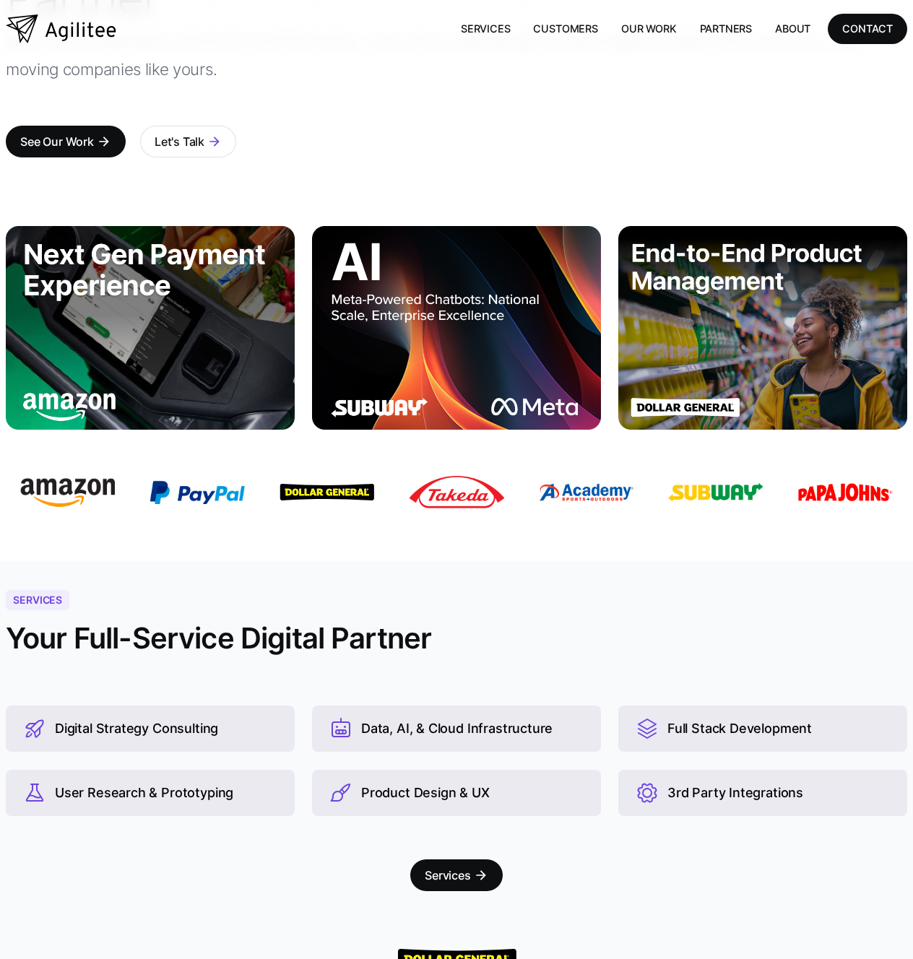
scroll to position [0, 0]
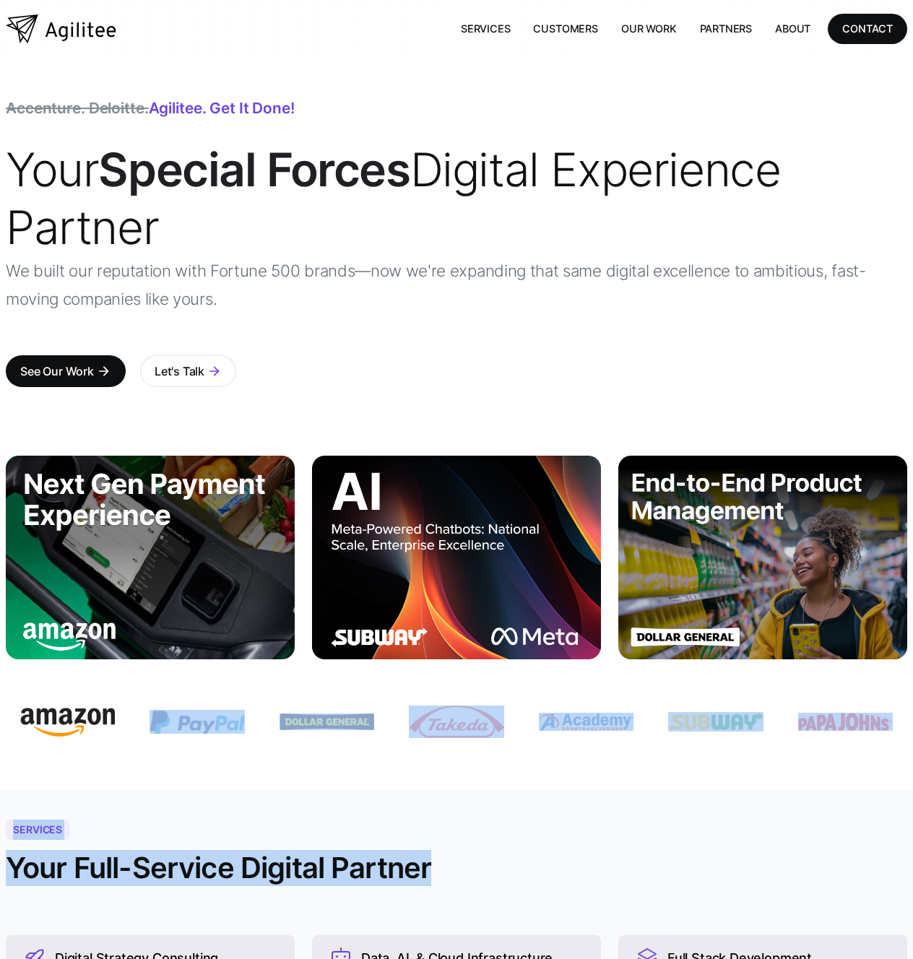
drag, startPoint x: 678, startPoint y: 892, endPoint x: 168, endPoint y: 778, distance: 522.3
drag, startPoint x: 165, startPoint y: 776, endPoint x: 74, endPoint y: 777, distance: 90.2
click at [165, 776] on div at bounding box center [456, 732] width 901 height 117
drag, startPoint x: 74, startPoint y: 777, endPoint x: 497, endPoint y: 891, distance: 437.5
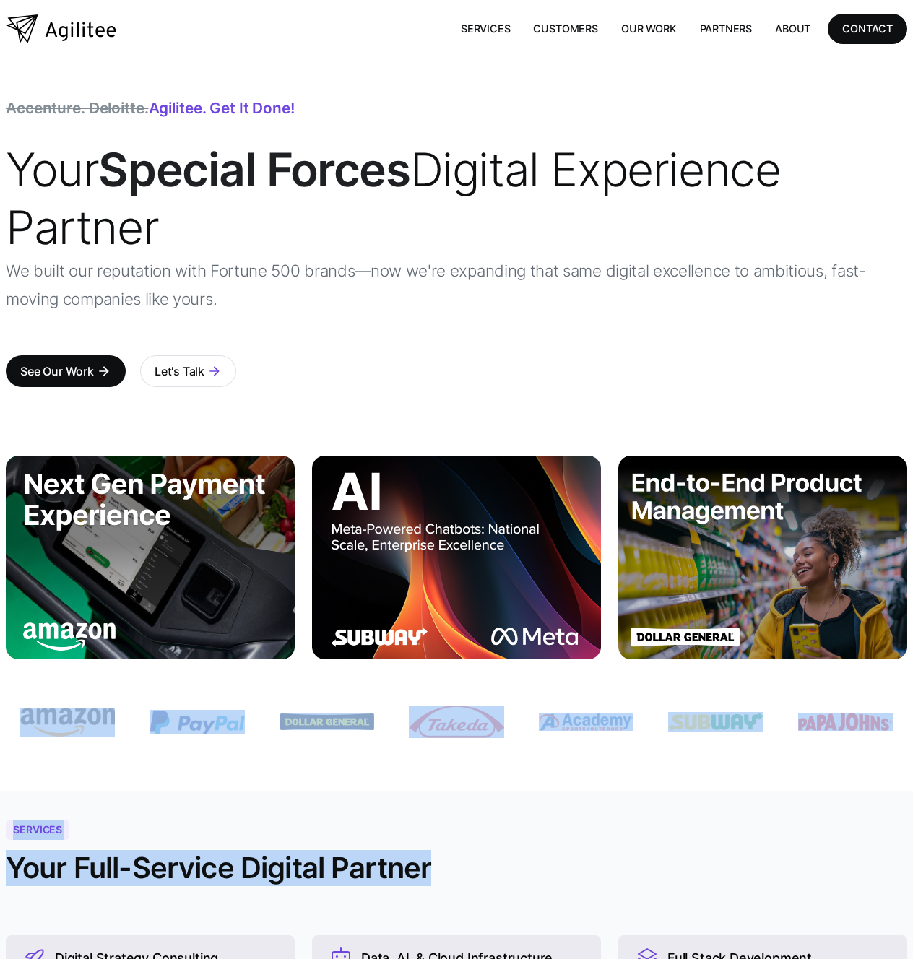
click at [359, 787] on div at bounding box center [456, 732] width 901 height 117
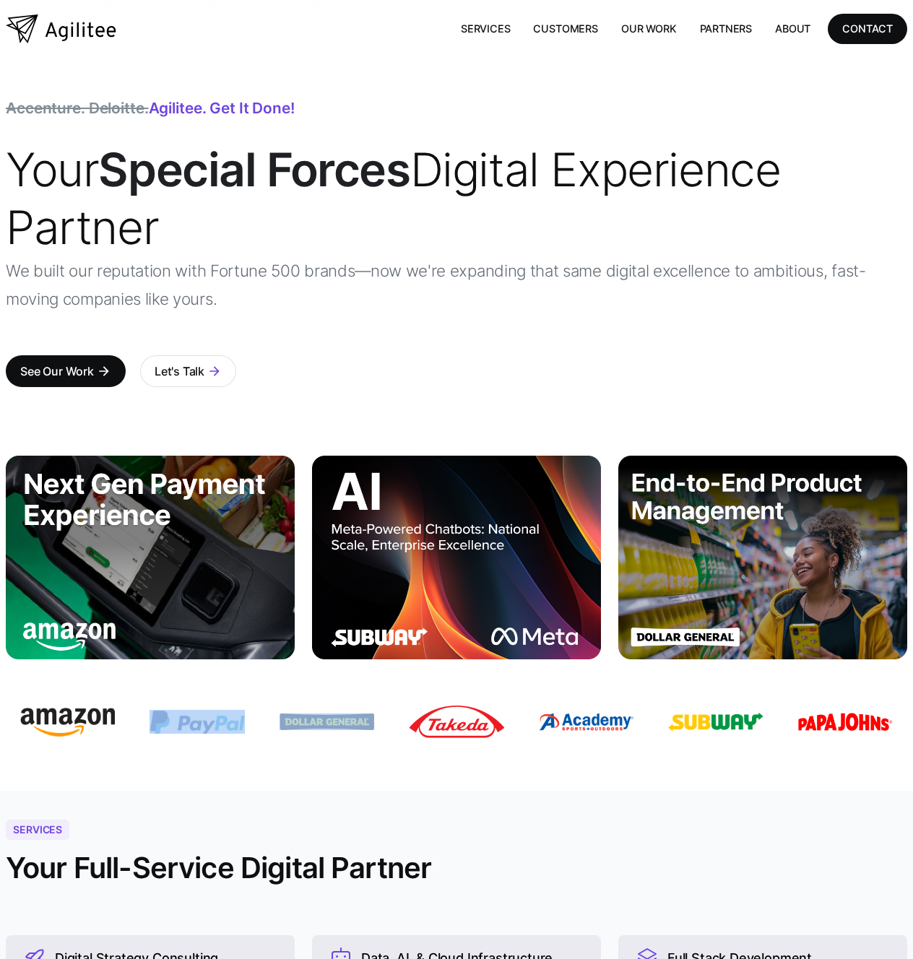
drag, startPoint x: 336, startPoint y: 778, endPoint x: 160, endPoint y: 759, distance: 176.5
click at [160, 759] on div at bounding box center [456, 732] width 901 height 117
click at [170, 764] on div at bounding box center [456, 732] width 901 height 117
drag, startPoint x: 319, startPoint y: 772, endPoint x: 251, endPoint y: 742, distance: 74.3
click at [251, 742] on div at bounding box center [456, 732] width 901 height 117
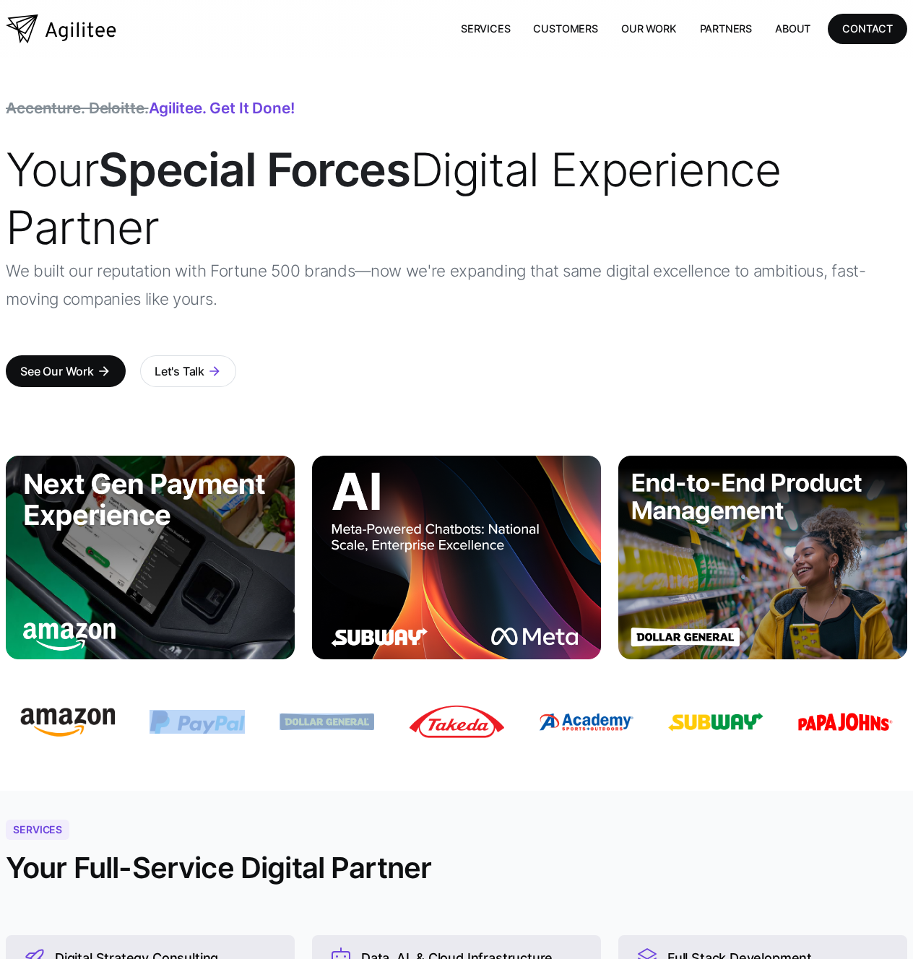
click at [256, 750] on div at bounding box center [456, 732] width 901 height 117
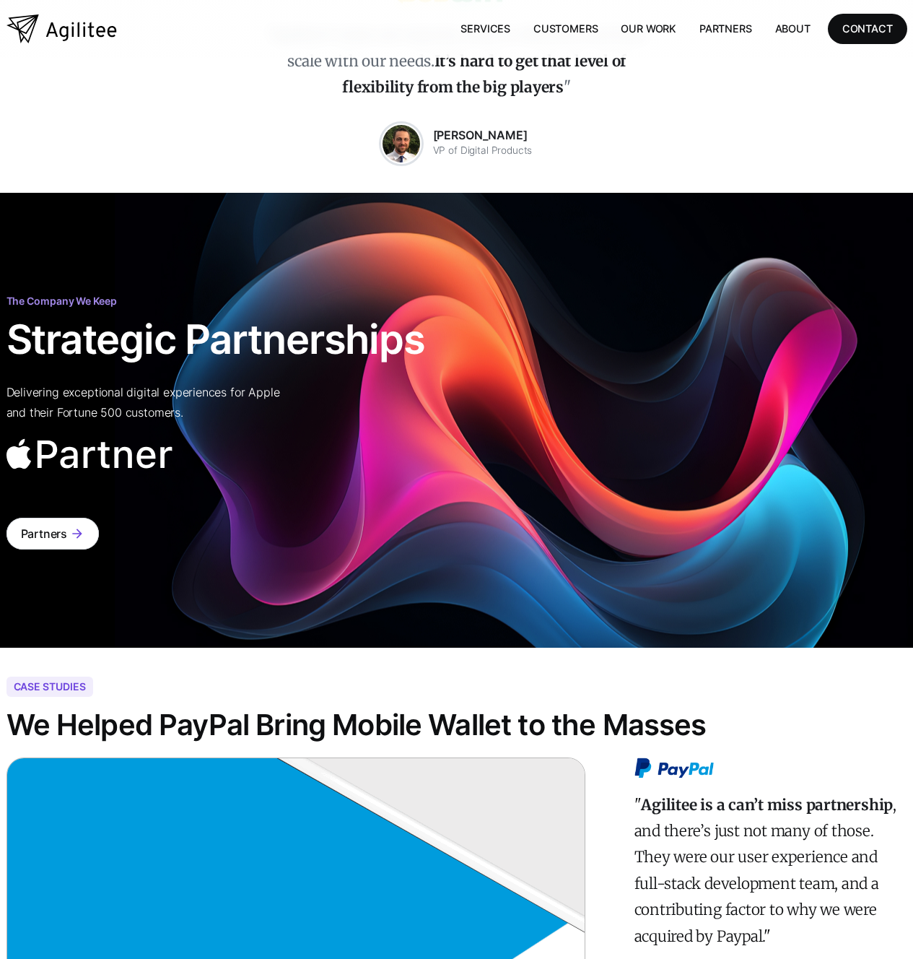
scroll to position [2931, 0]
